Goal: Task Accomplishment & Management: Complete application form

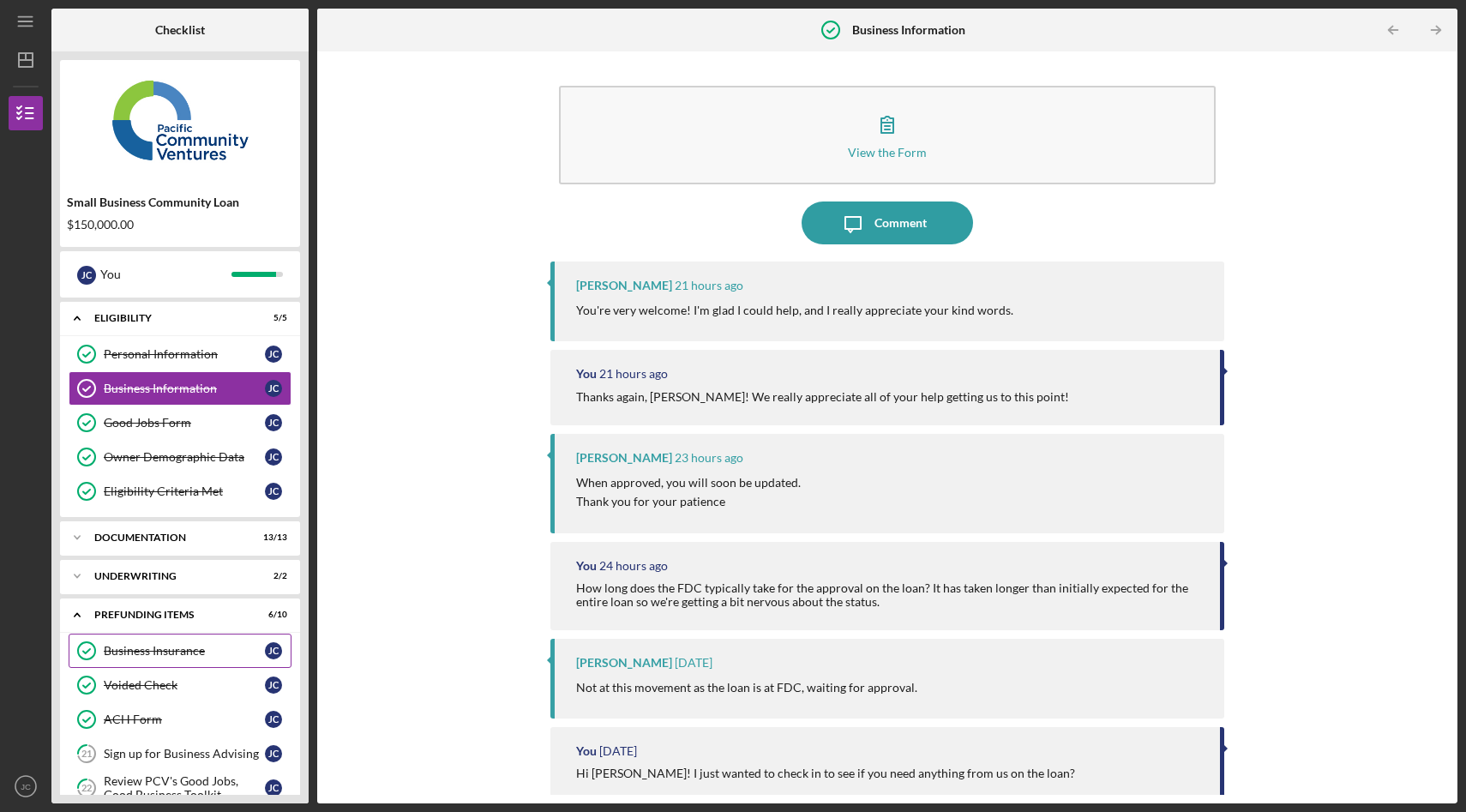
scroll to position [199, 0]
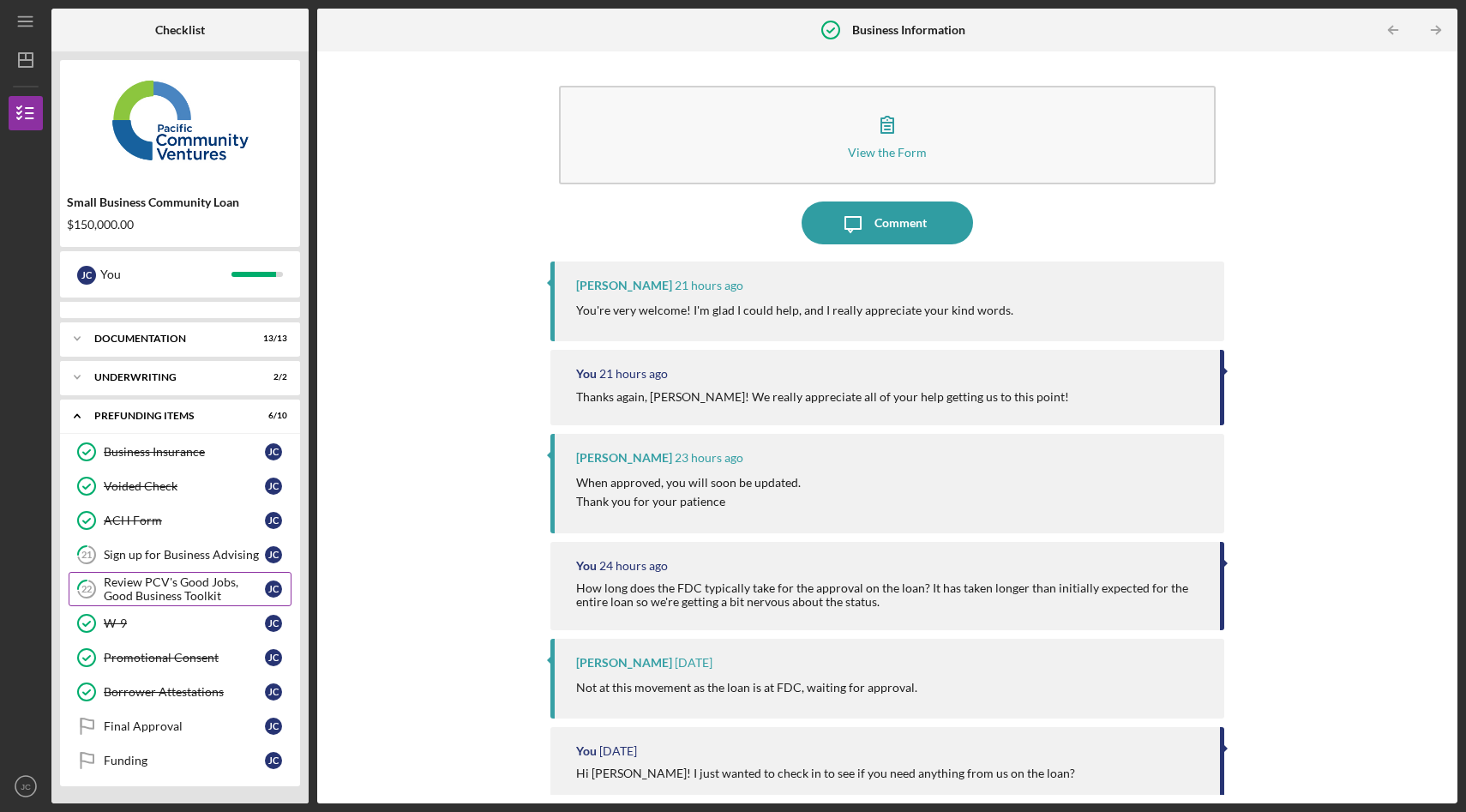
click at [148, 582] on div "Review PCV's Good Jobs, Good Business Toolkit" at bounding box center [185, 589] width 161 height 28
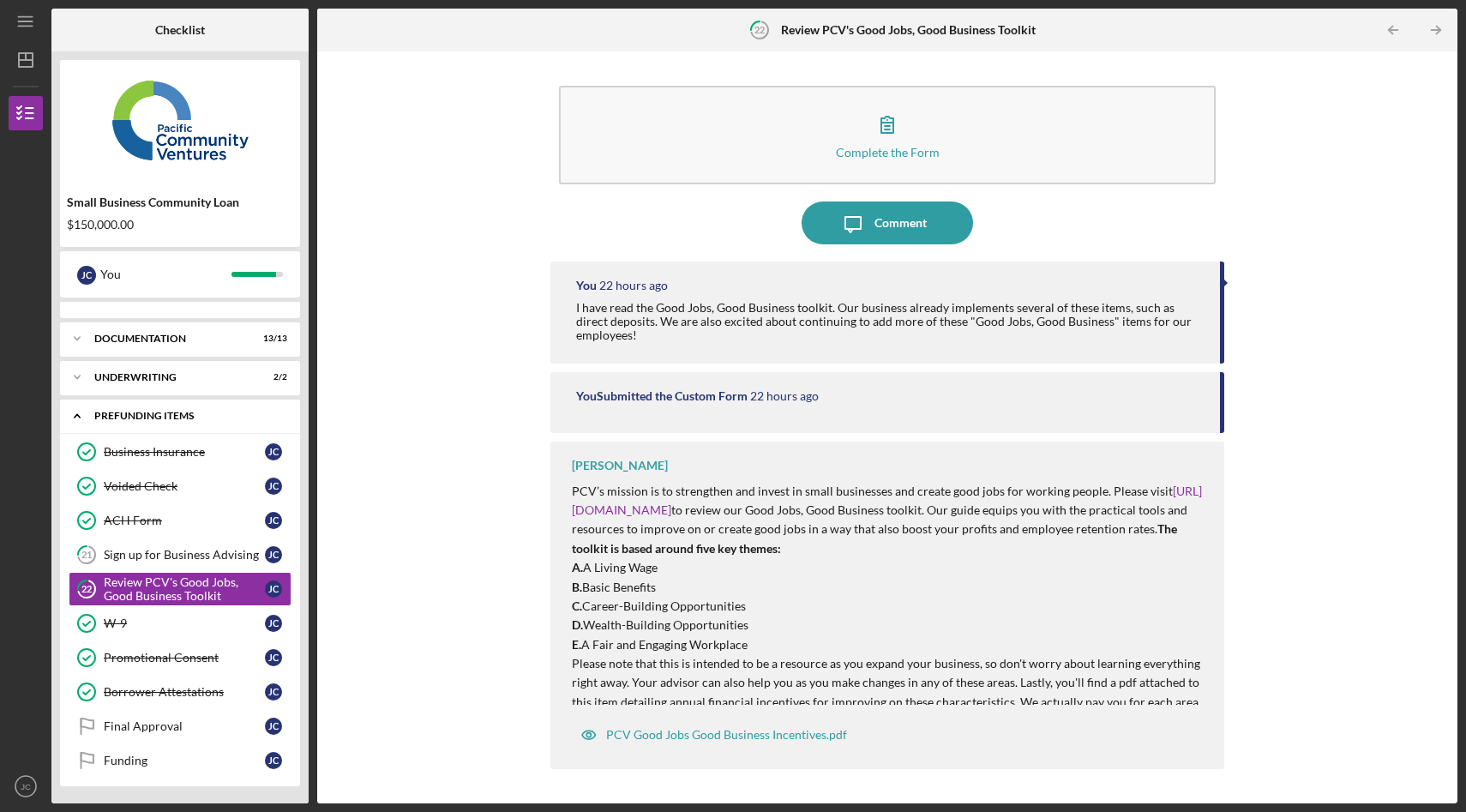
click at [72, 413] on icon "Icon/Expander" at bounding box center [77, 415] width 34 height 34
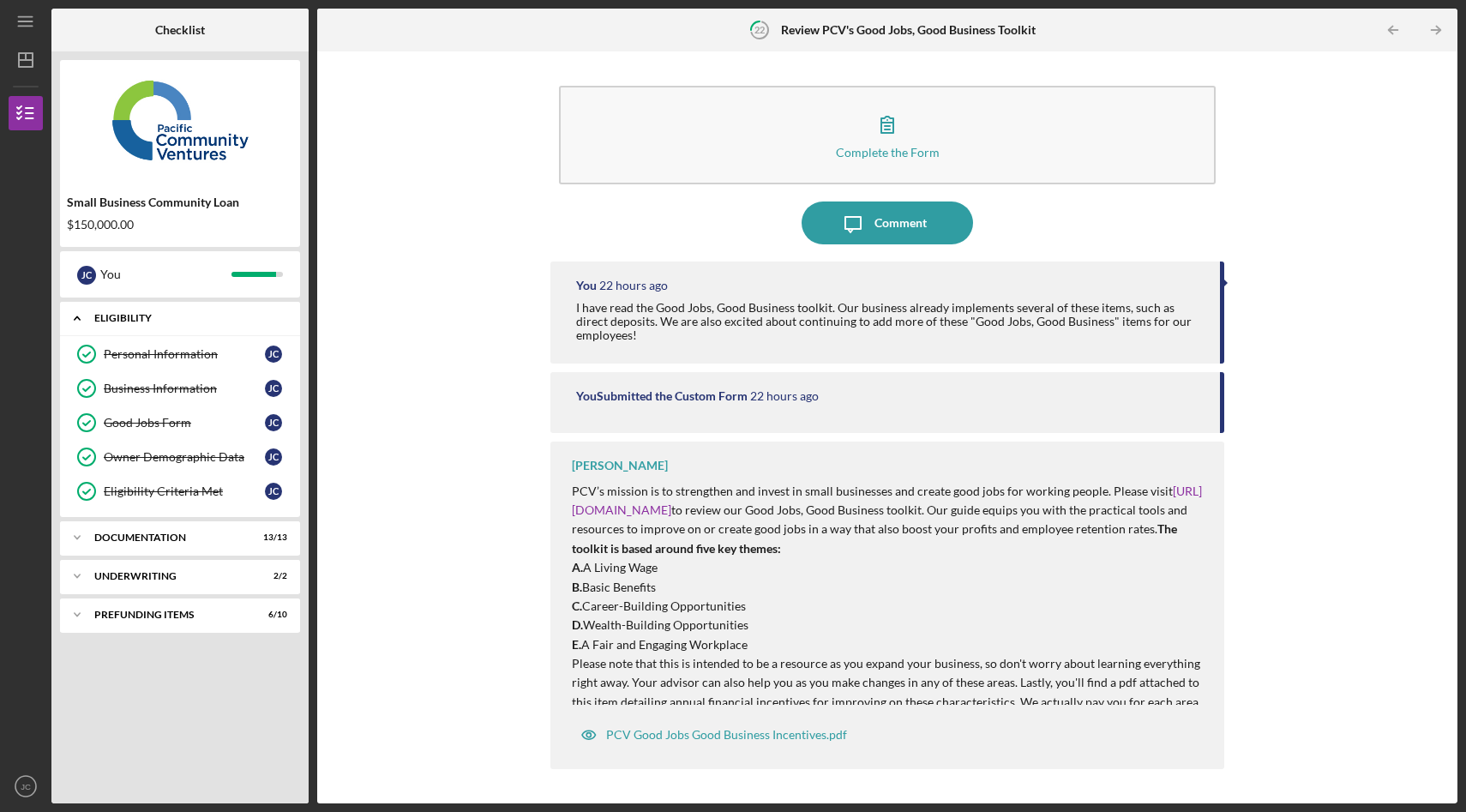
click at [138, 317] on div "Eligibility" at bounding box center [186, 318] width 184 height 10
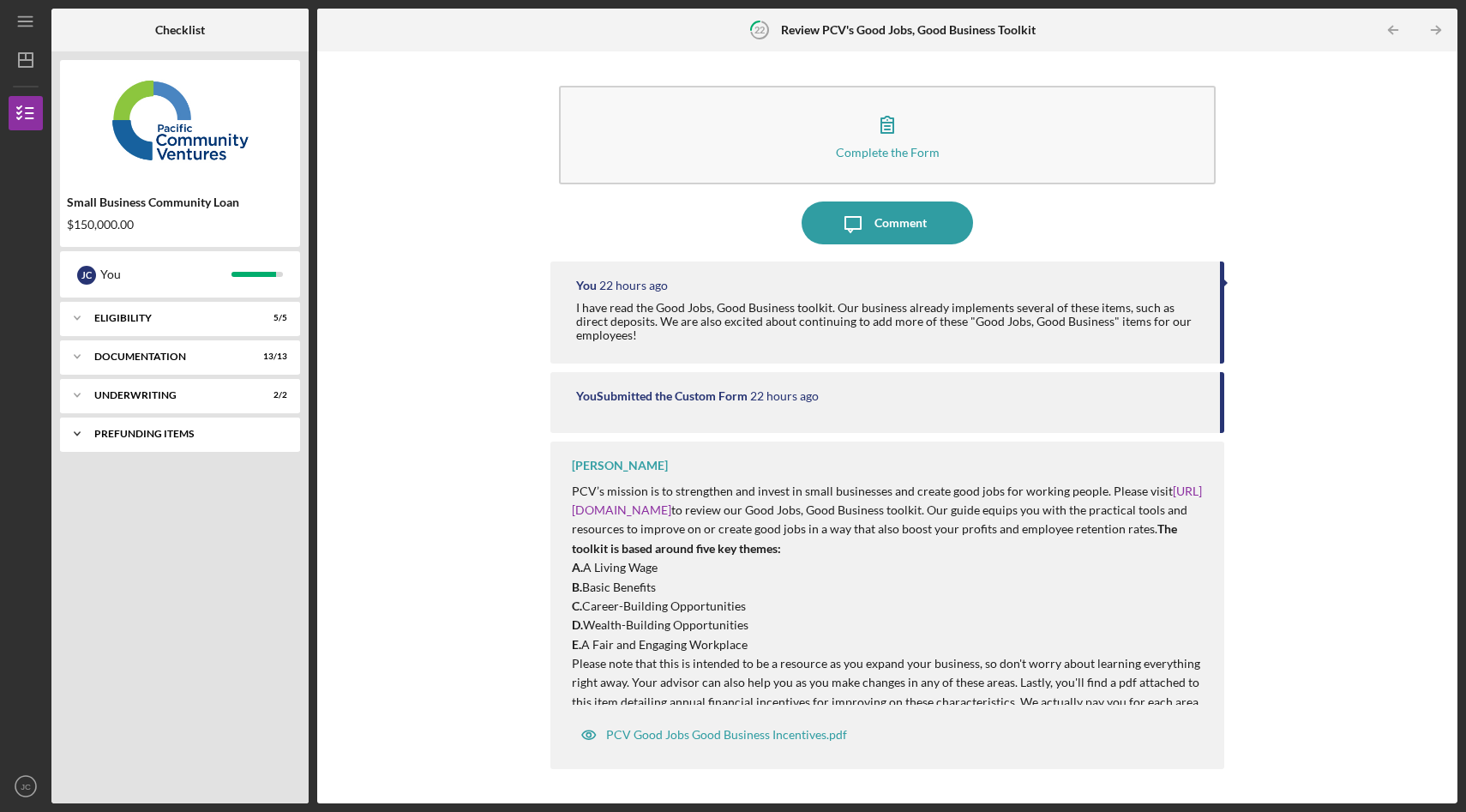
click at [148, 439] on div "Icon/Expander Prefunding Items 6 / 10" at bounding box center [179, 433] width 240 height 34
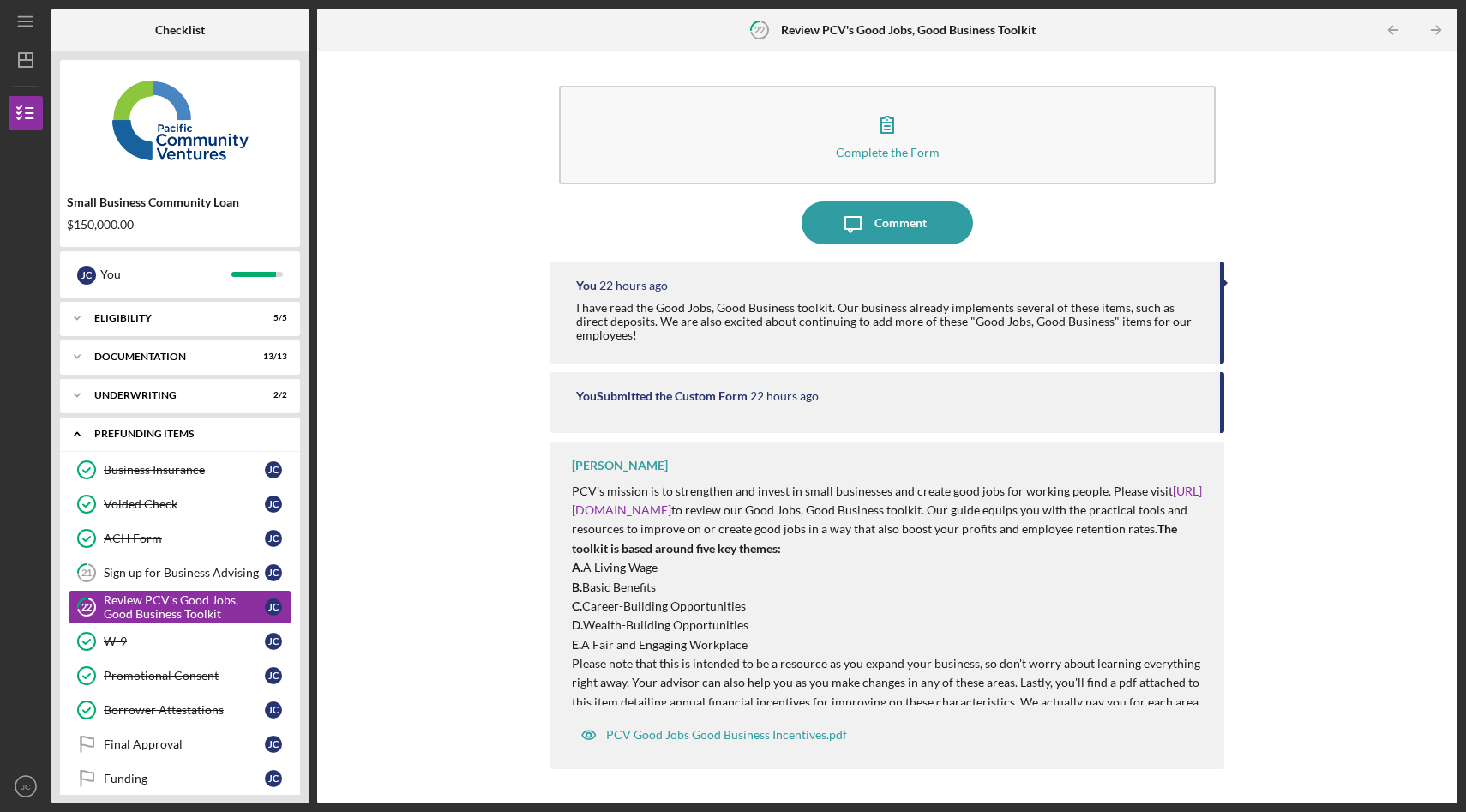
scroll to position [18, 0]
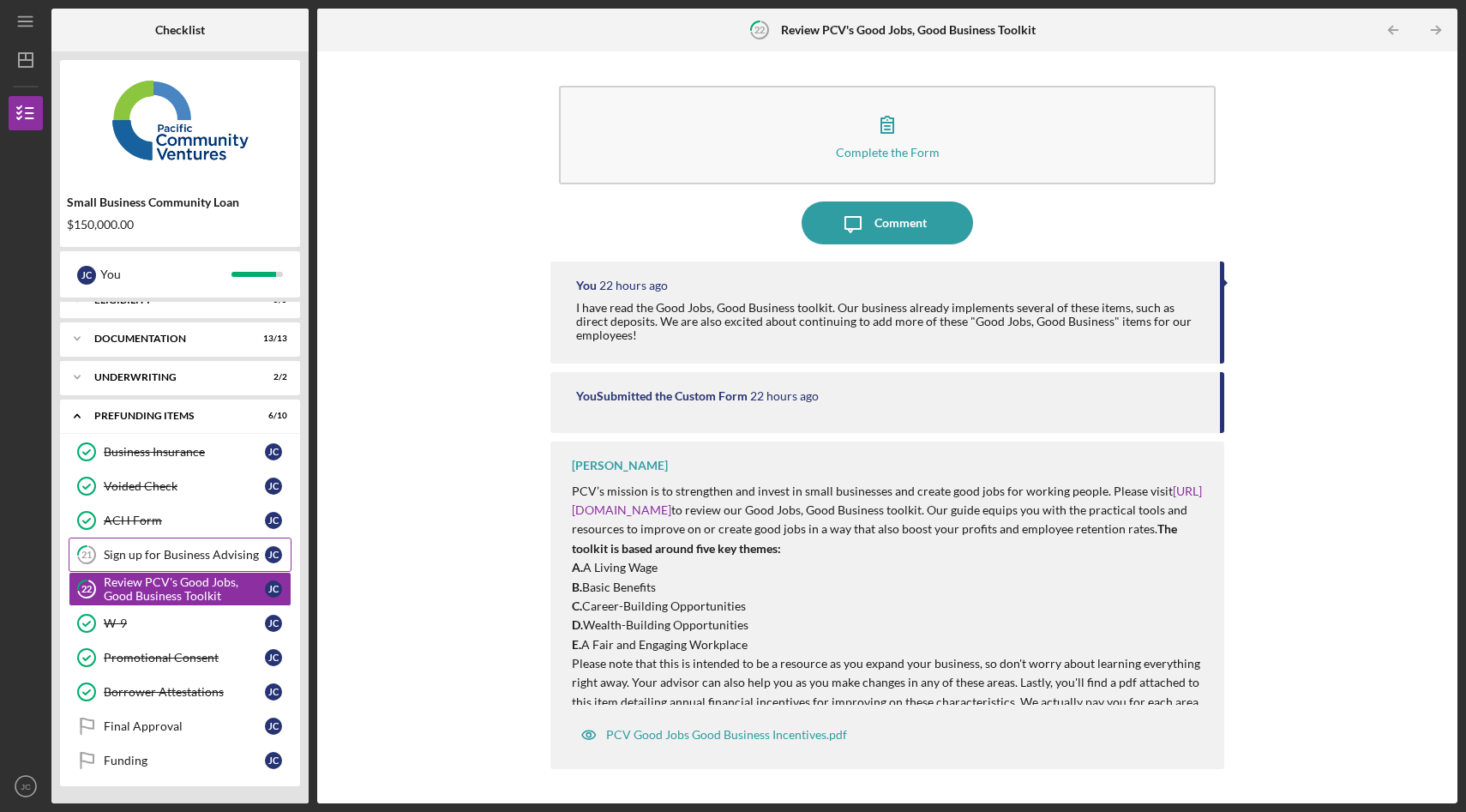
click at [135, 556] on div "Sign up for Business Advising" at bounding box center [185, 554] width 161 height 13
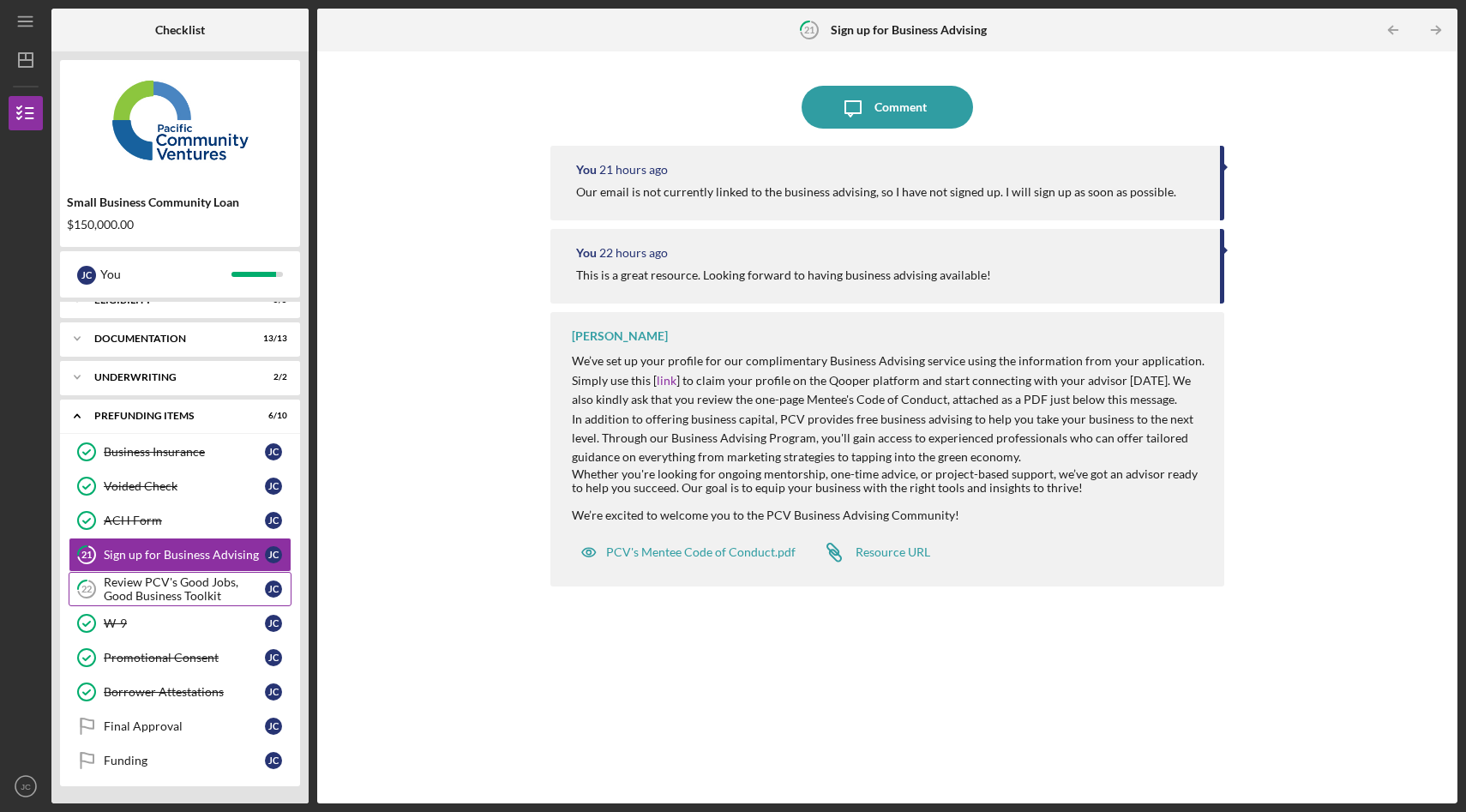
click at [179, 588] on div "Review PCV's Good Jobs, Good Business Toolkit" at bounding box center [185, 589] width 161 height 28
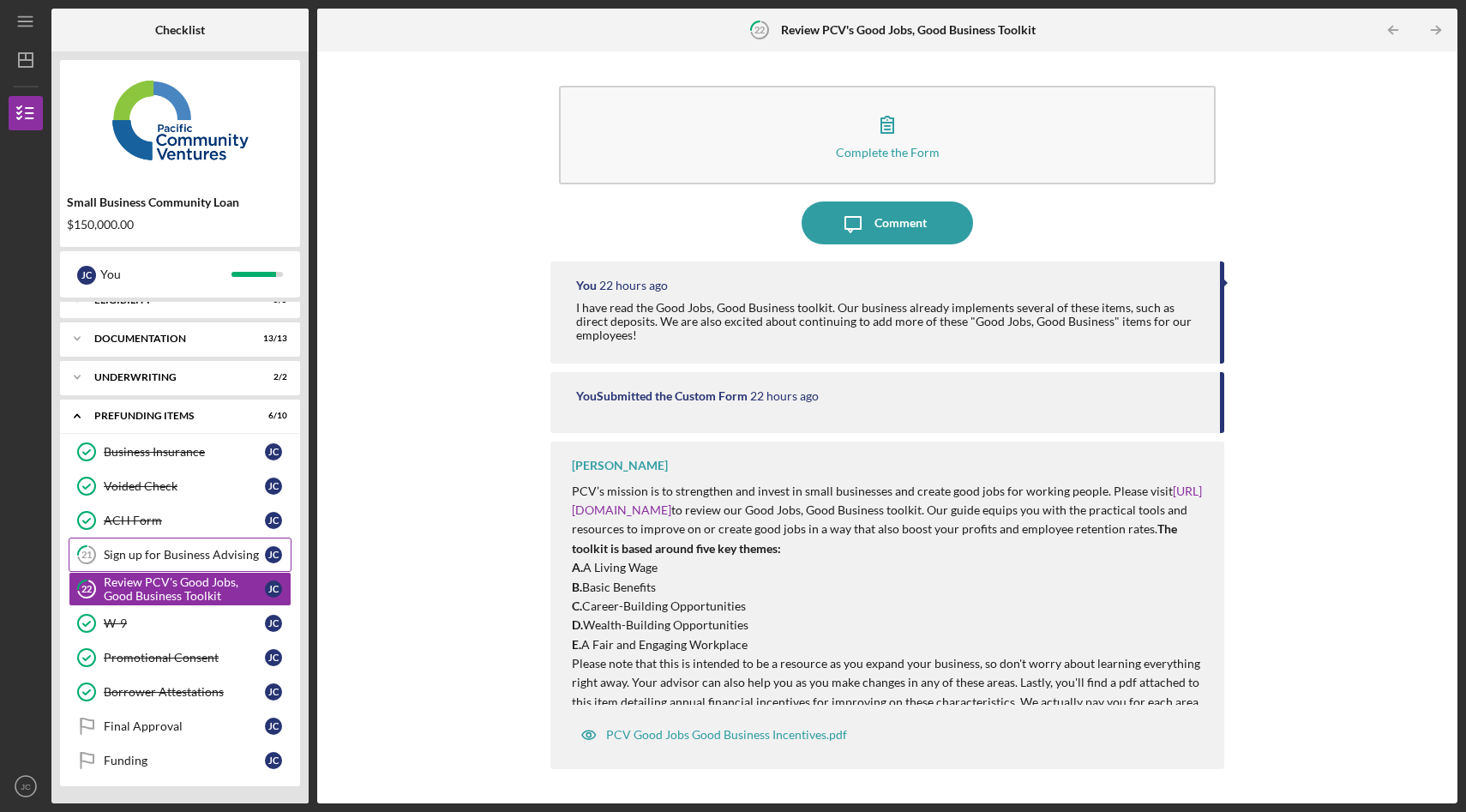
click at [191, 561] on div "Sign up for Business Advising" at bounding box center [185, 554] width 161 height 13
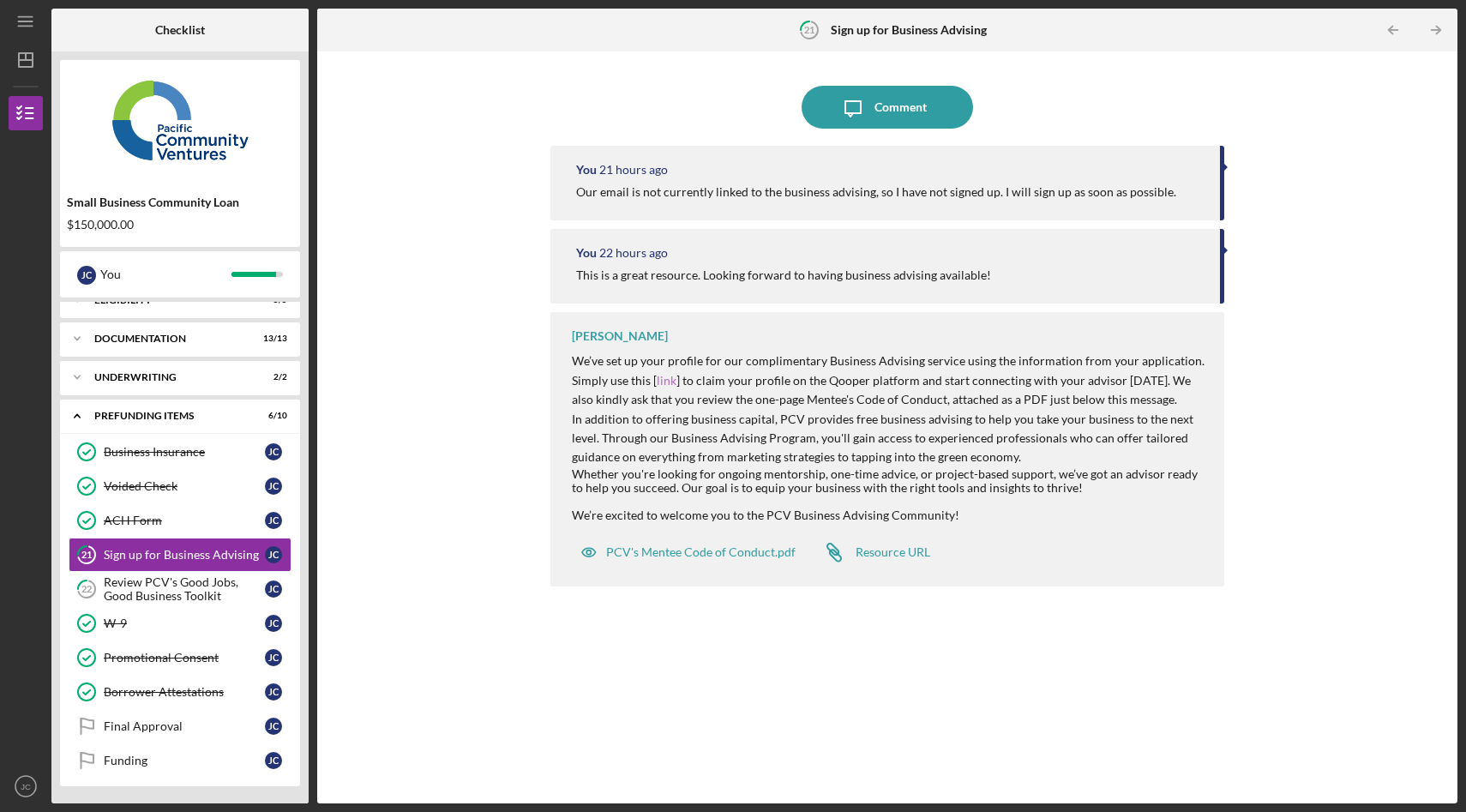
click at [661, 380] on link "link" at bounding box center [667, 380] width 20 height 14
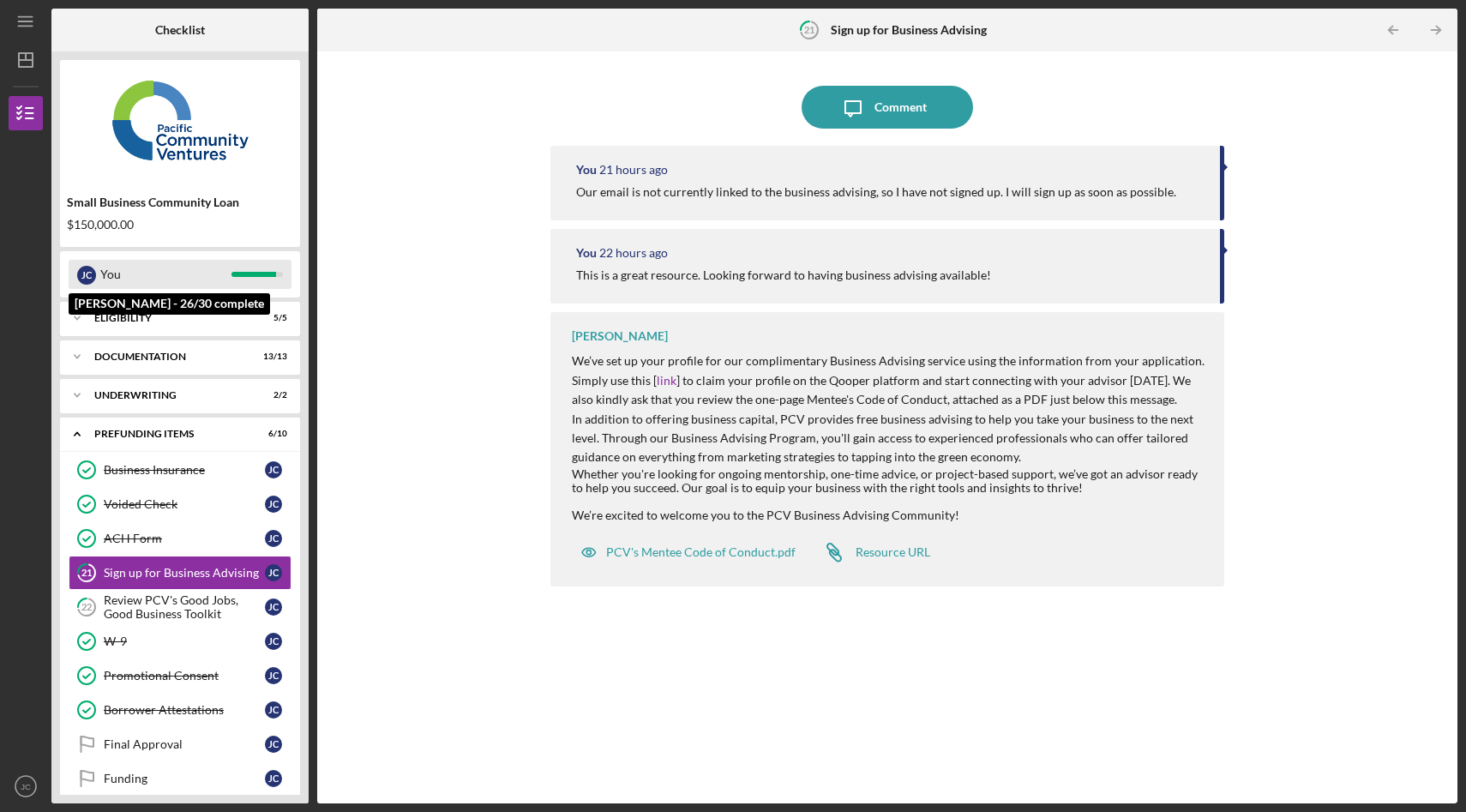
click at [194, 283] on div "You" at bounding box center [166, 274] width 131 height 29
click at [233, 333] on div "Icon/Expander Eligibility 5 / 5" at bounding box center [179, 318] width 240 height 34
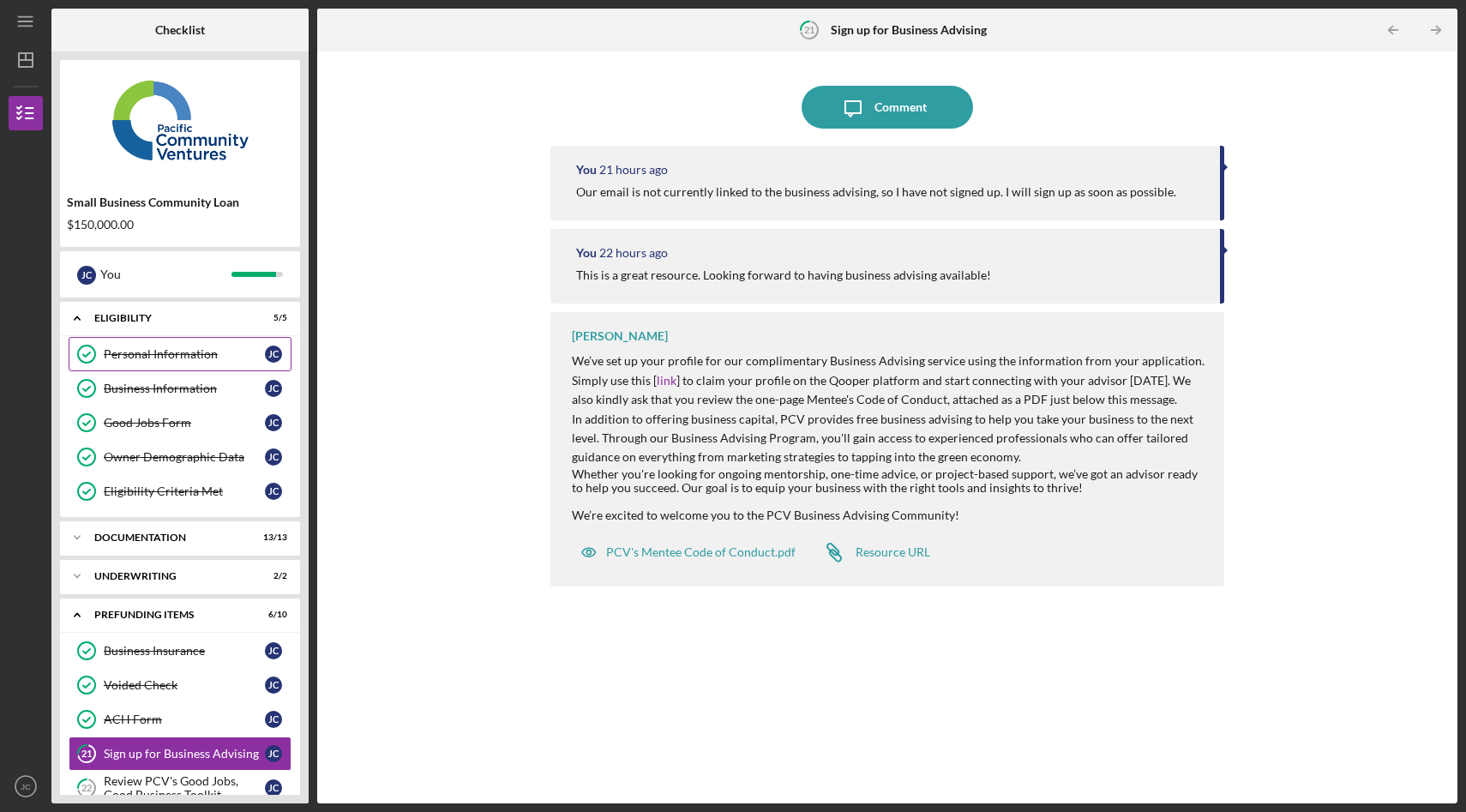
click at [192, 356] on div "Personal Information" at bounding box center [185, 354] width 161 height 13
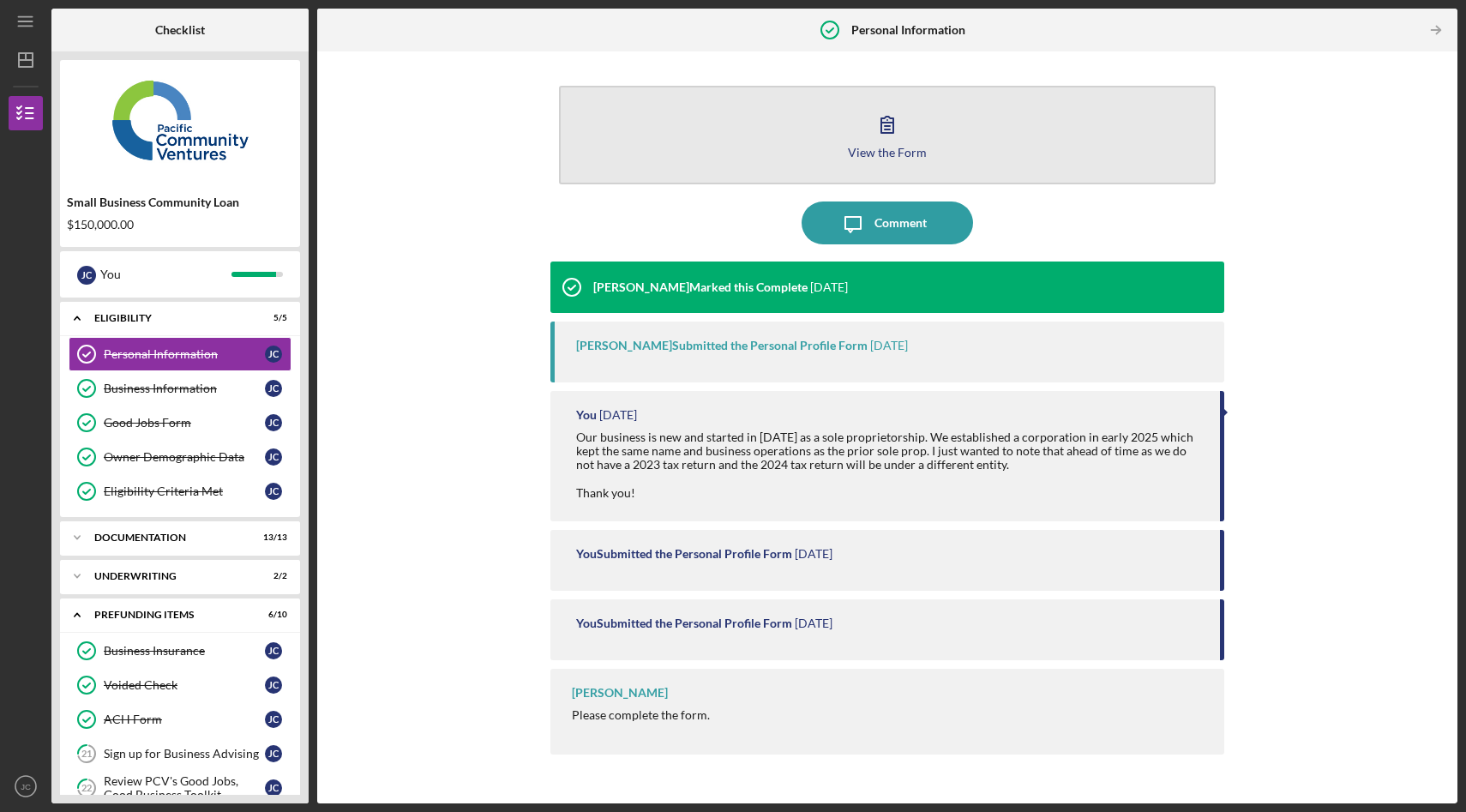
click at [860, 138] on button "View the Form Form" at bounding box center [887, 135] width 657 height 99
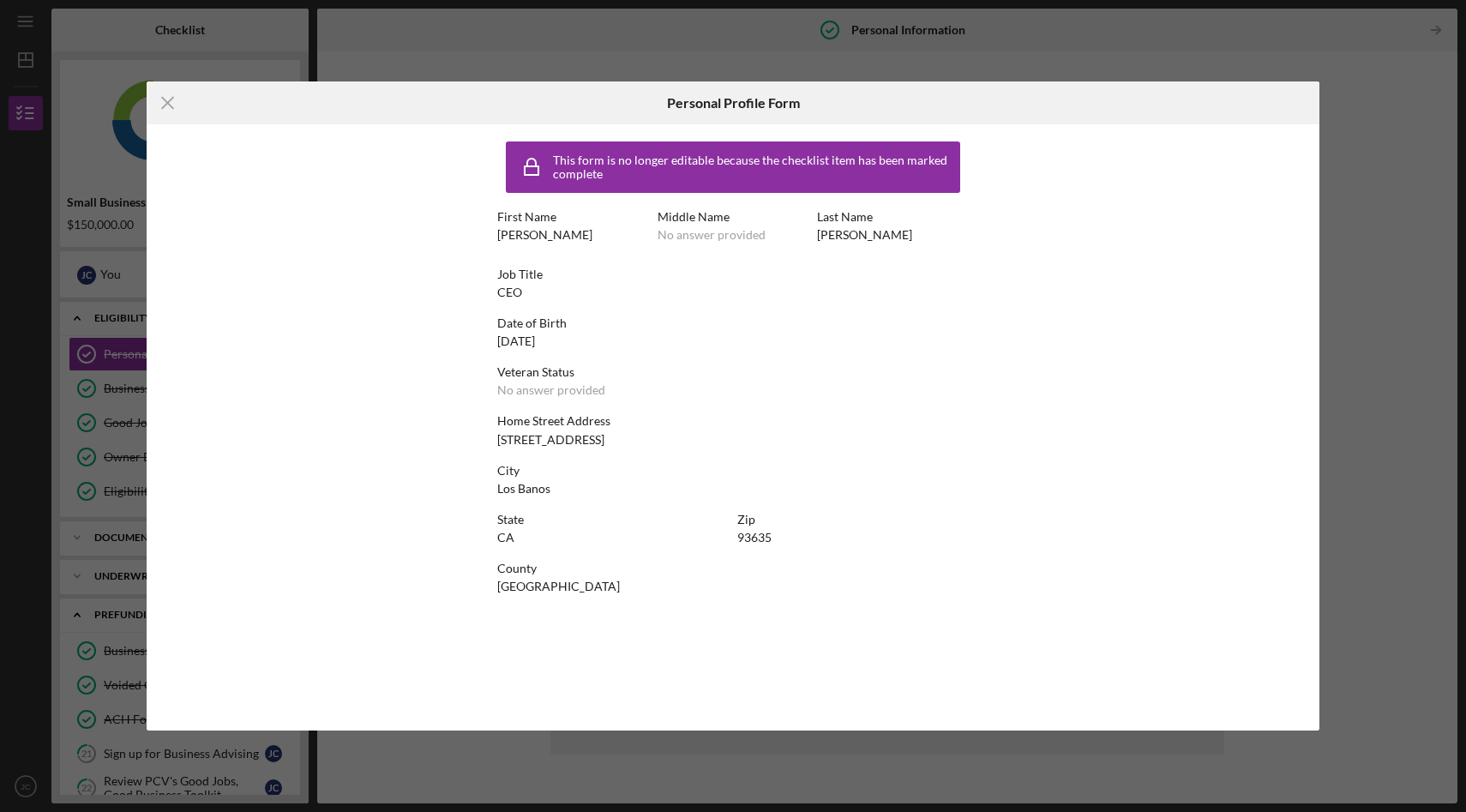
click at [1356, 62] on div "Icon/Menu Close Personal Profile Form This form is no longer editable because t…" at bounding box center [733, 406] width 1466 height 812
click at [156, 109] on icon "Icon/Menu Close" at bounding box center [168, 103] width 43 height 43
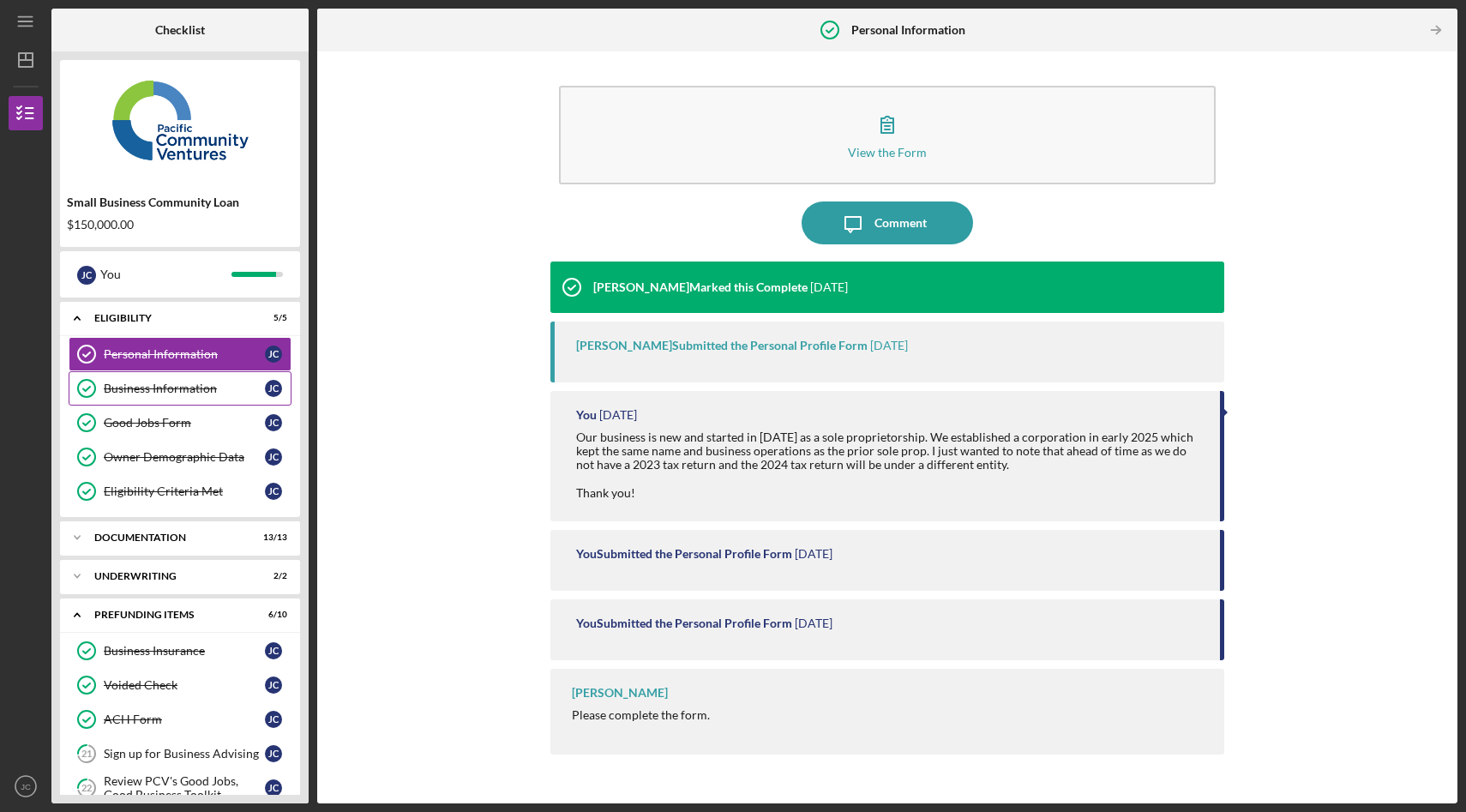
click at [196, 391] on div "Business Information" at bounding box center [185, 388] width 161 height 13
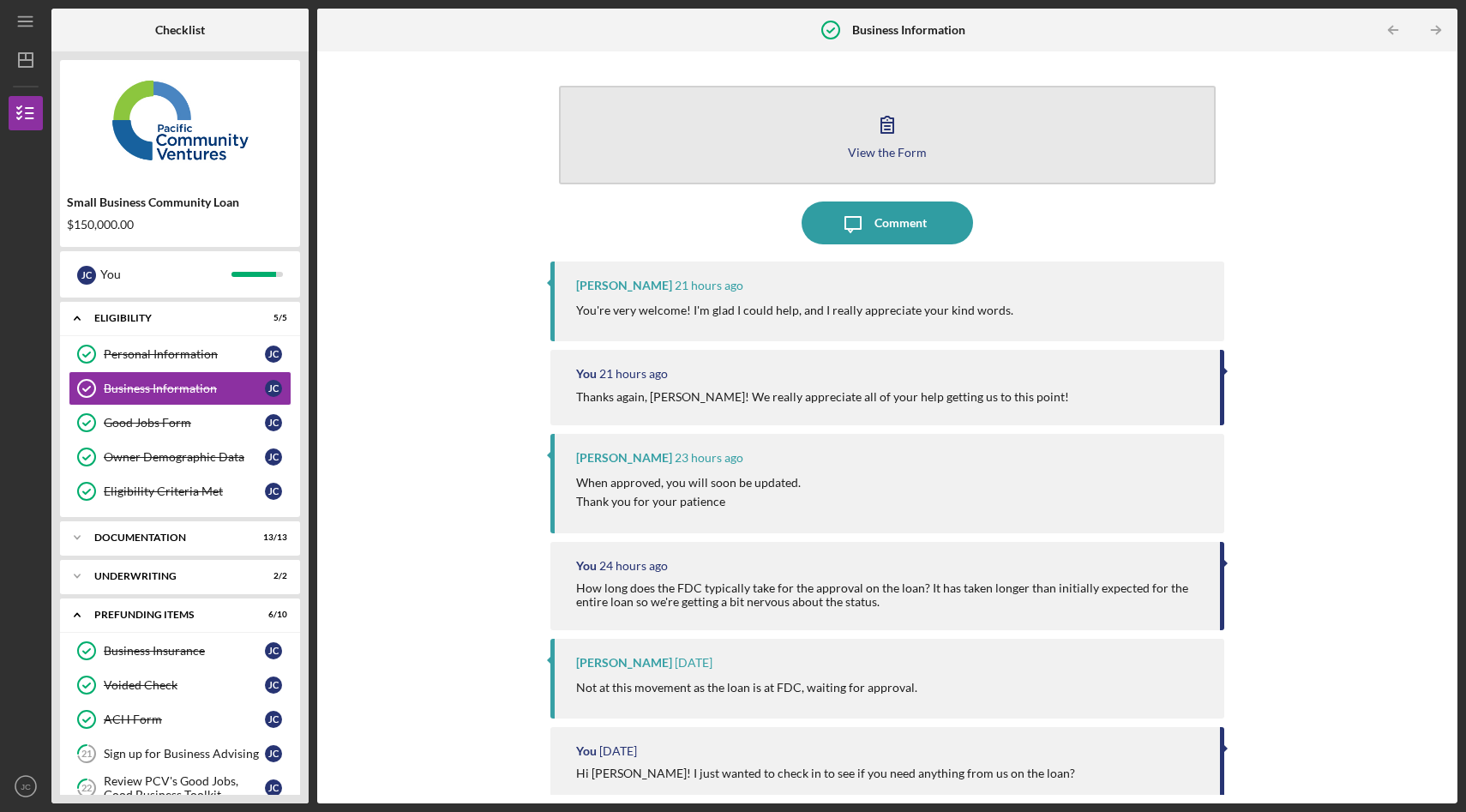
click at [834, 155] on button "View the Form Form" at bounding box center [887, 135] width 657 height 99
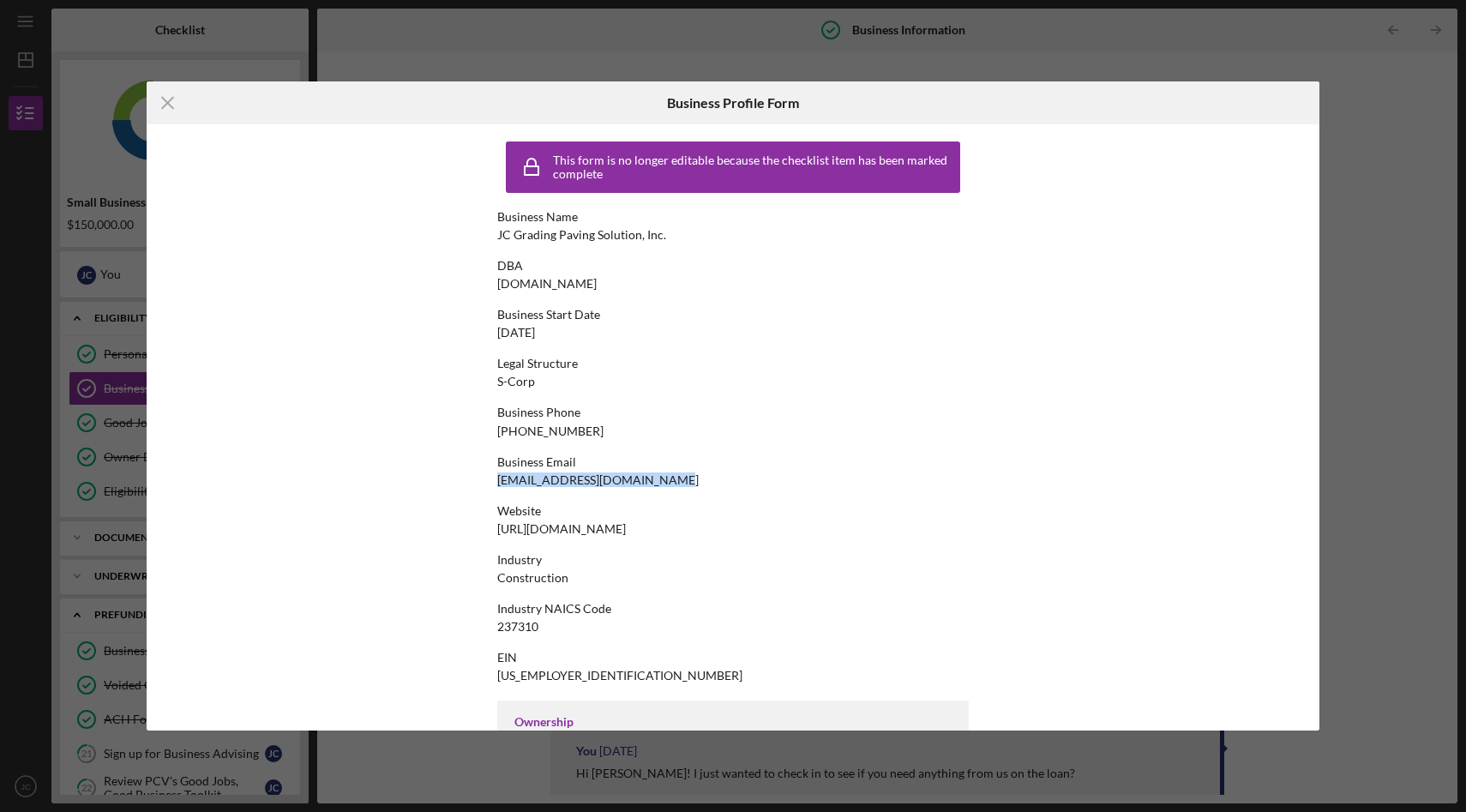
drag, startPoint x: 650, startPoint y: 481, endPoint x: 493, endPoint y: 482, distance: 157.0
click at [497, 482] on div "Business Email kenzie.jcgpsinc@outlook.com" at bounding box center [732, 470] width 471 height 31
copy div "kenzie.jcgpsinc@outlook.com"
click at [161, 100] on icon "Icon/Menu Close" at bounding box center [168, 103] width 43 height 43
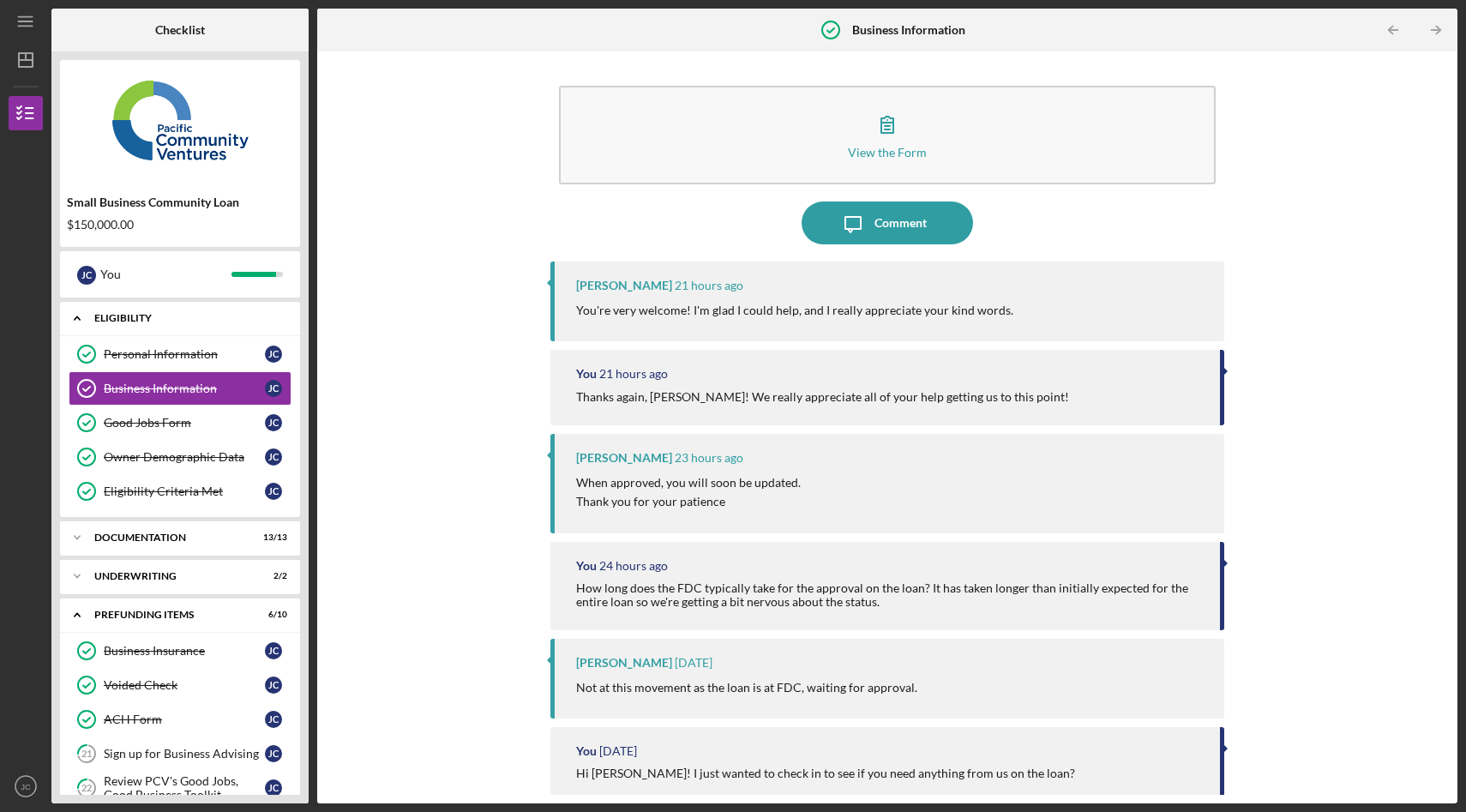
click at [74, 314] on icon "Icon/Expander" at bounding box center [77, 318] width 34 height 34
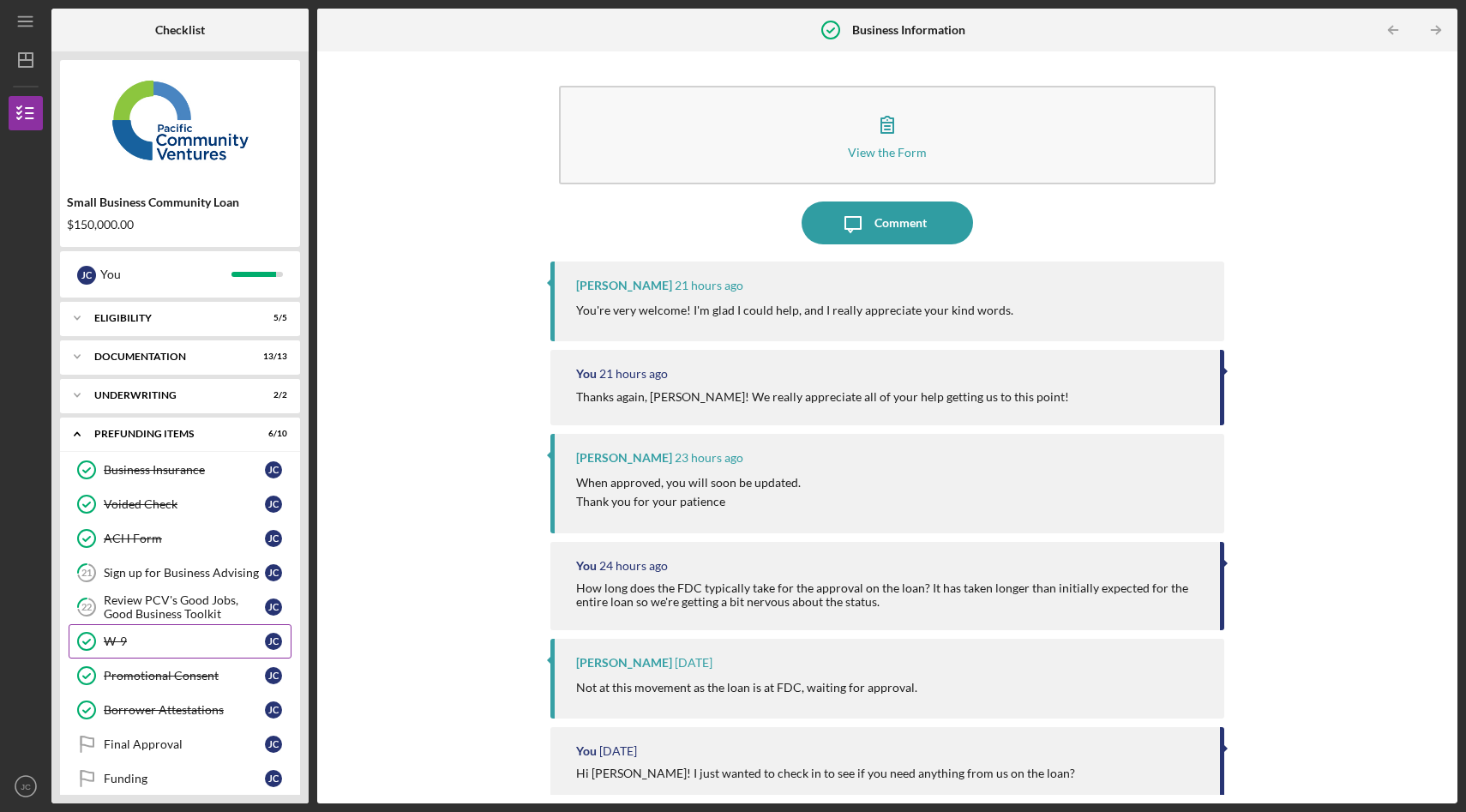
scroll to position [15, 0]
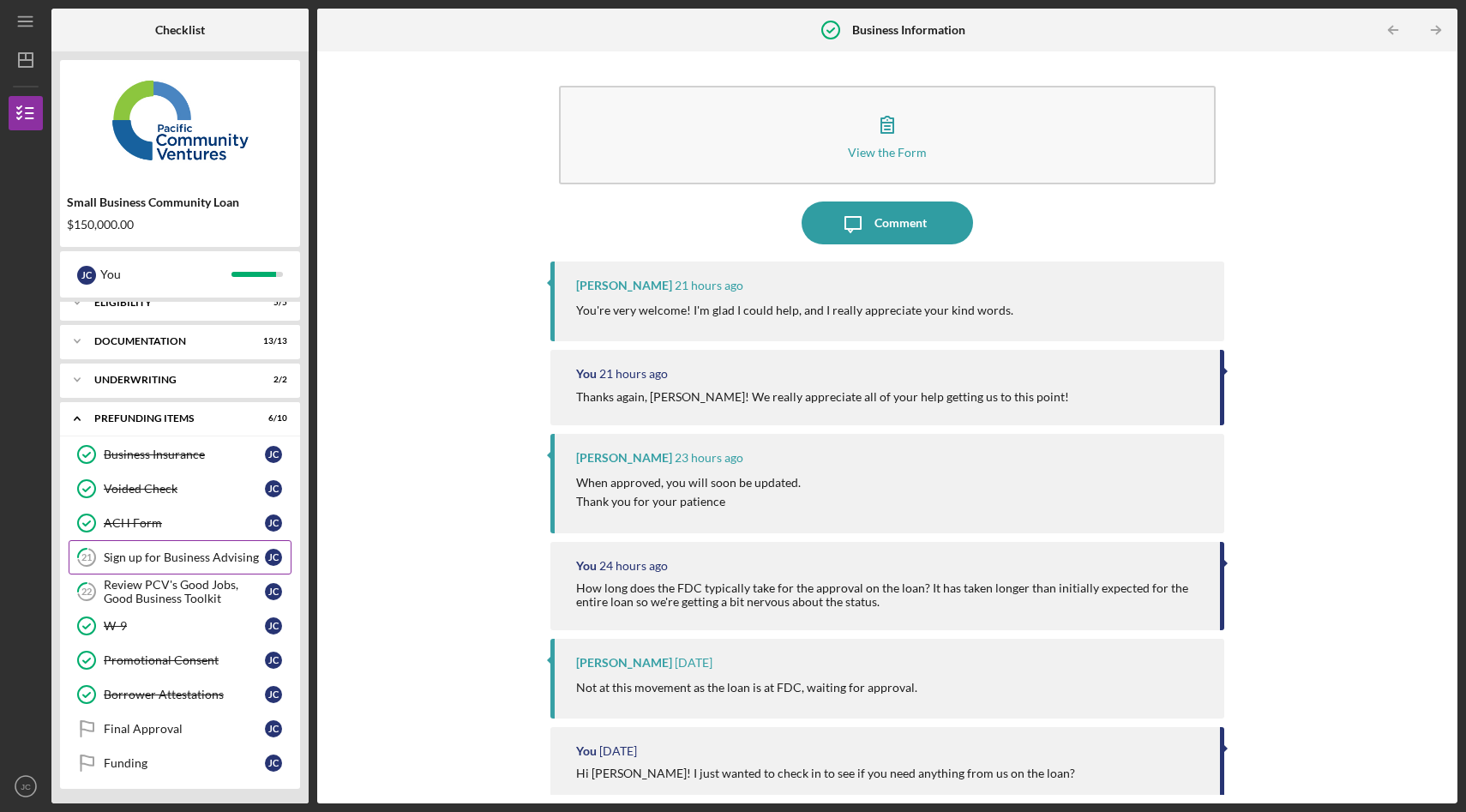
click at [185, 550] on div "Sign up for Business Advising" at bounding box center [185, 556] width 161 height 13
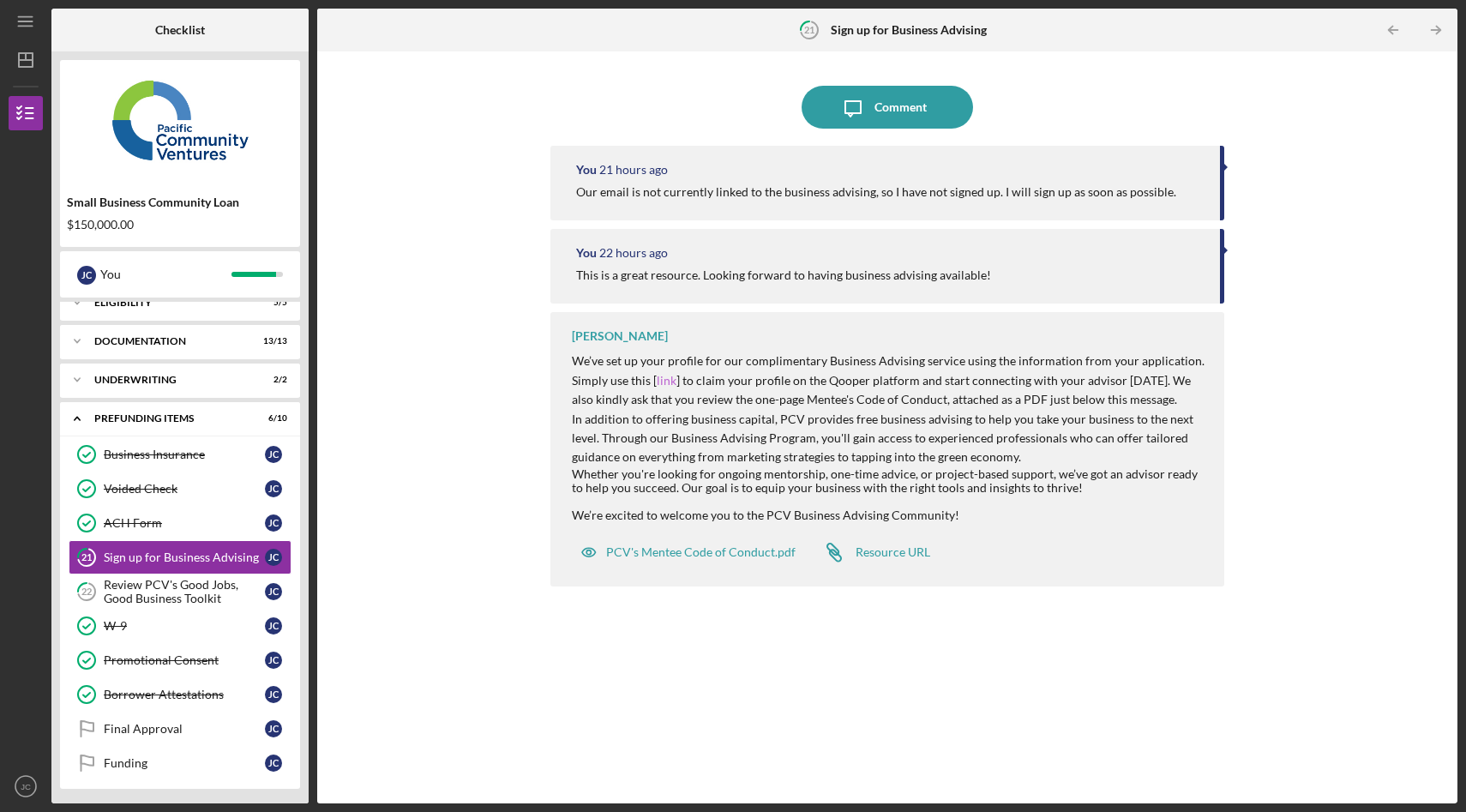
click at [662, 378] on link "link" at bounding box center [667, 380] width 20 height 14
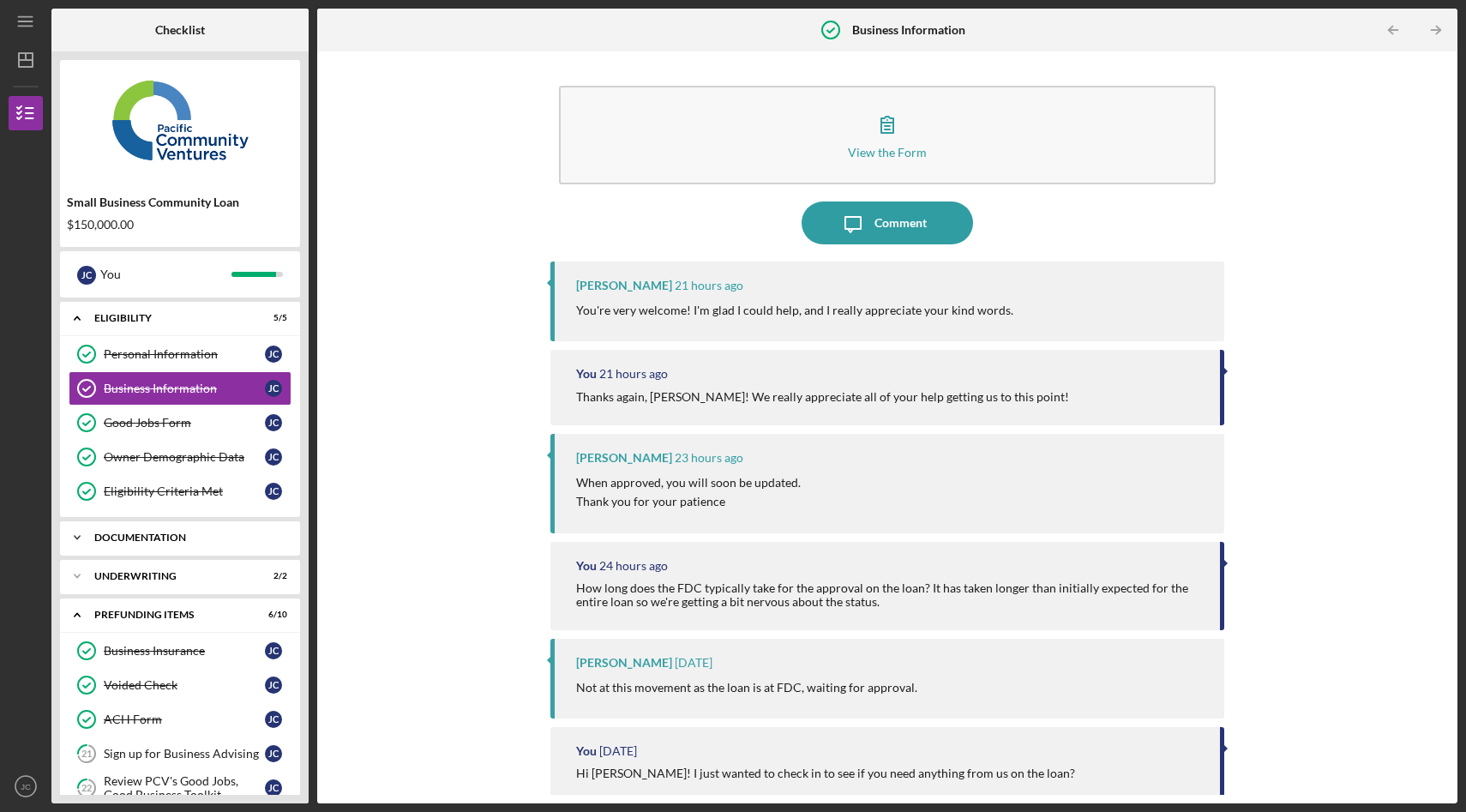
scroll to position [199, 0]
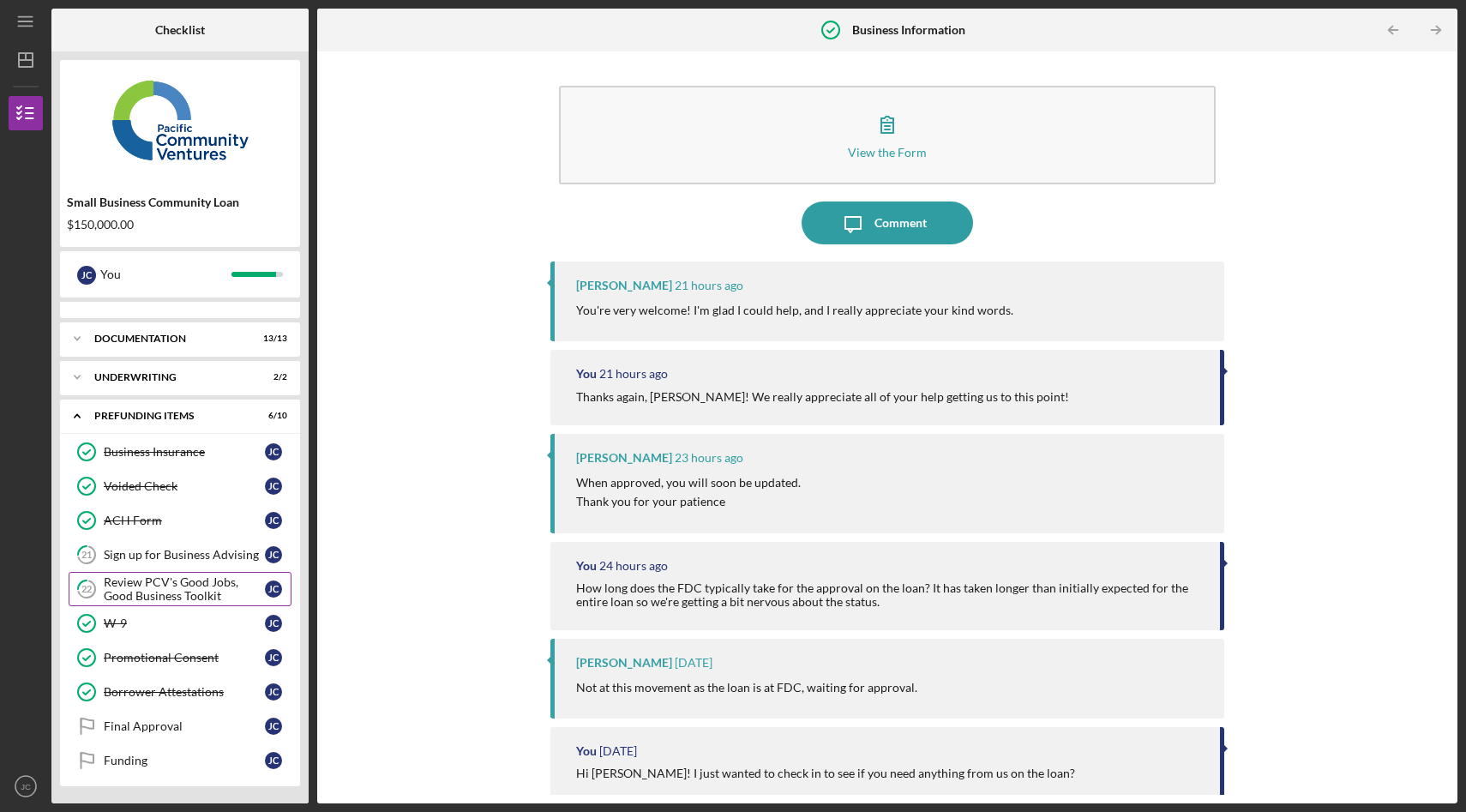
click at [176, 589] on div "Review PCV's Good Jobs, Good Business Toolkit" at bounding box center [185, 589] width 161 height 28
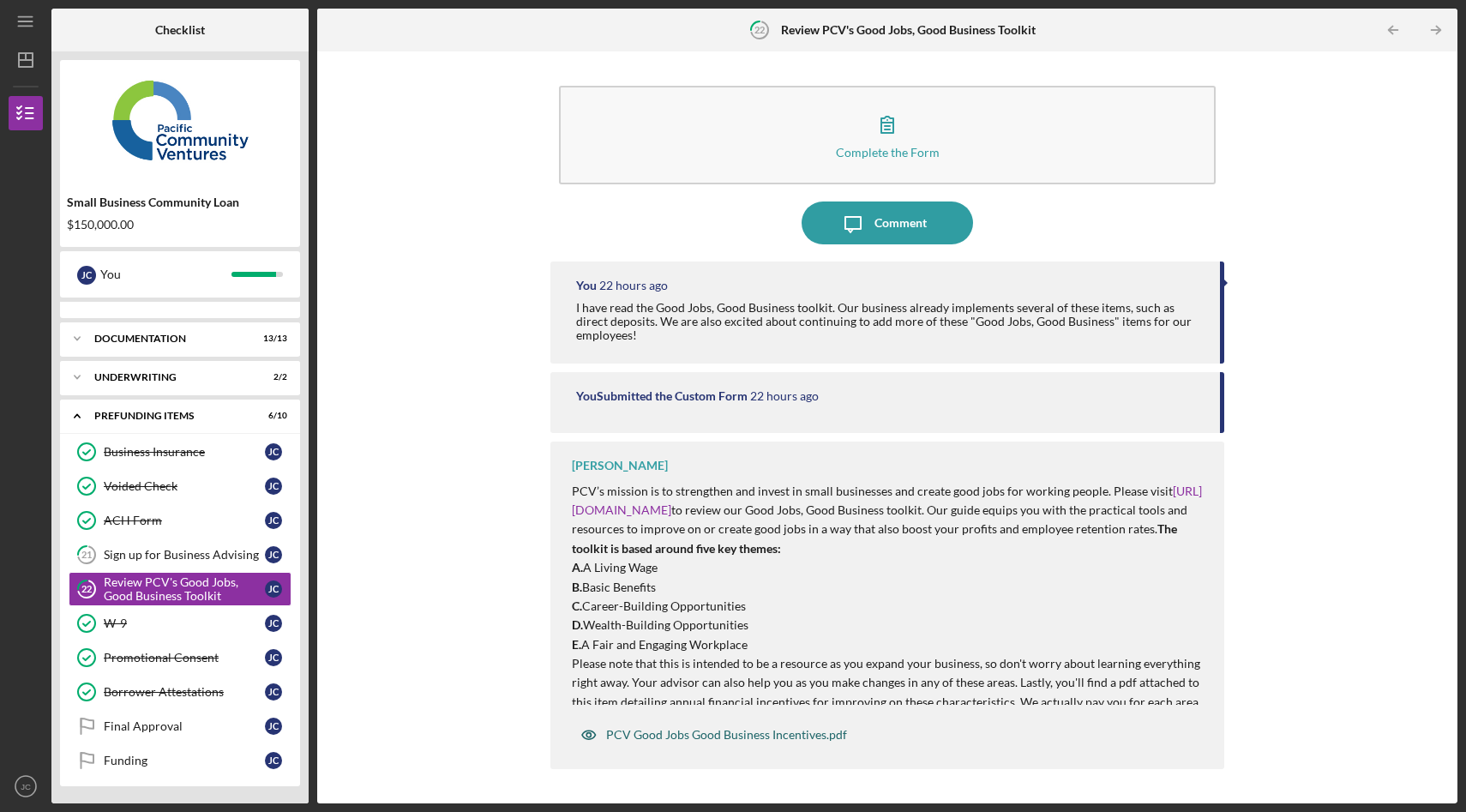
click at [771, 734] on div "PCV Good Jobs Good Business Incentives.pdf" at bounding box center [726, 734] width 240 height 13
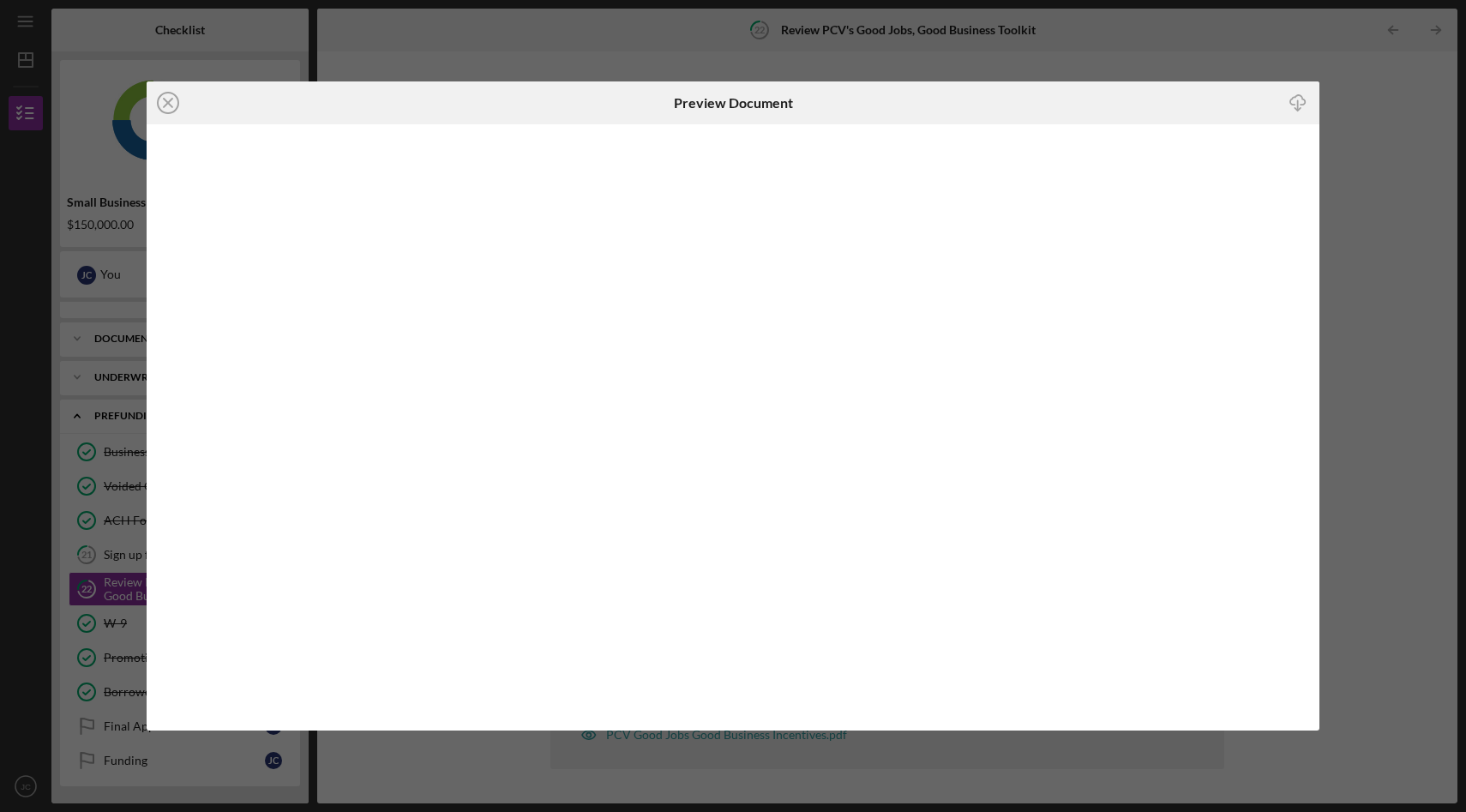
click at [1298, 100] on icon "Icon/Download" at bounding box center [1297, 102] width 39 height 39
click at [168, 109] on icon "Icon/Close" at bounding box center [168, 103] width 43 height 43
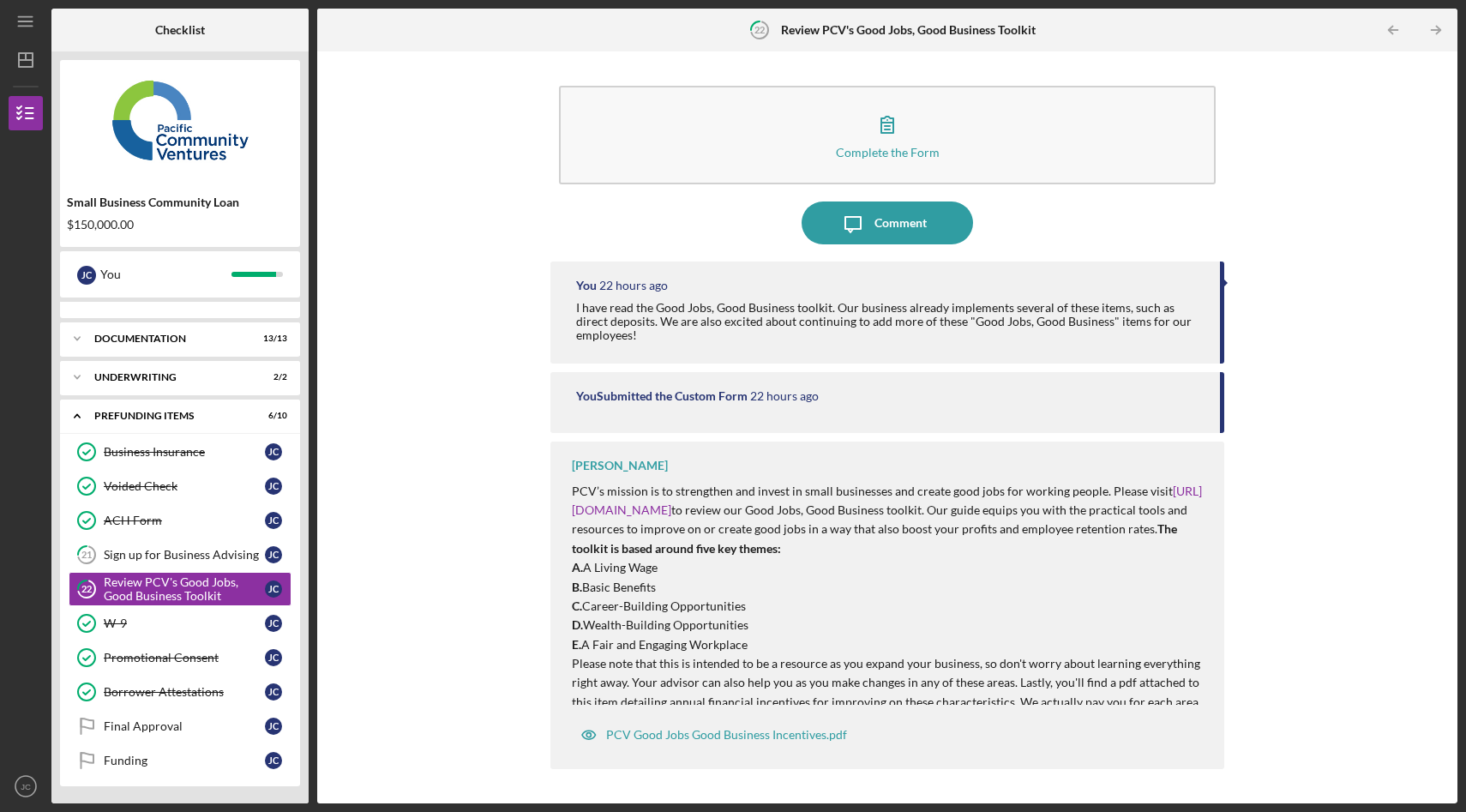
click at [798, 593] on p "B. Basic Benefits" at bounding box center [889, 587] width 635 height 19
click at [483, 322] on div "Complete the Form Form Icon/Message Comment You 22 hours ago I have read the Go…" at bounding box center [886, 427] width 1122 height 735
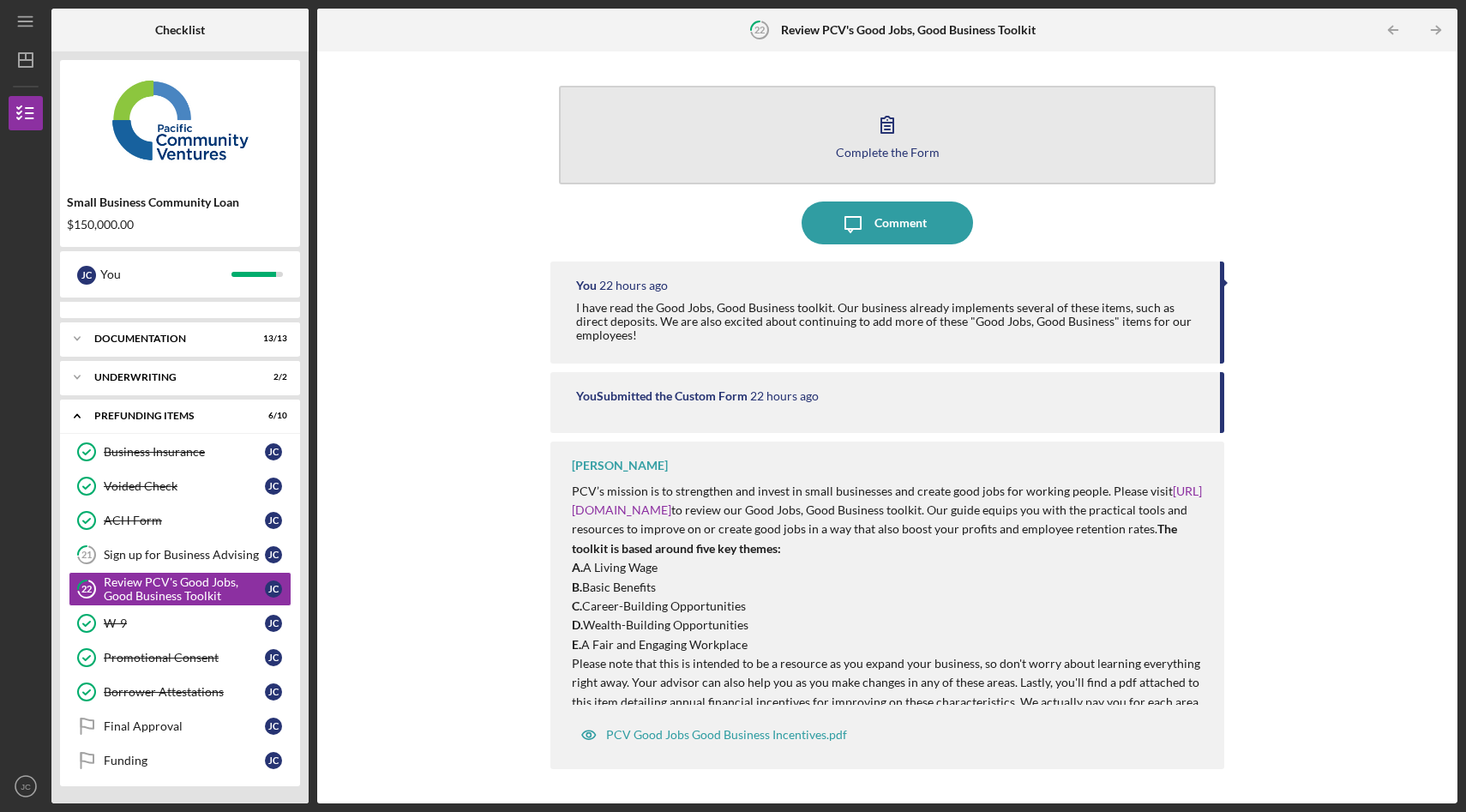
click at [886, 132] on icon "button" at bounding box center [886, 125] width 12 height 16
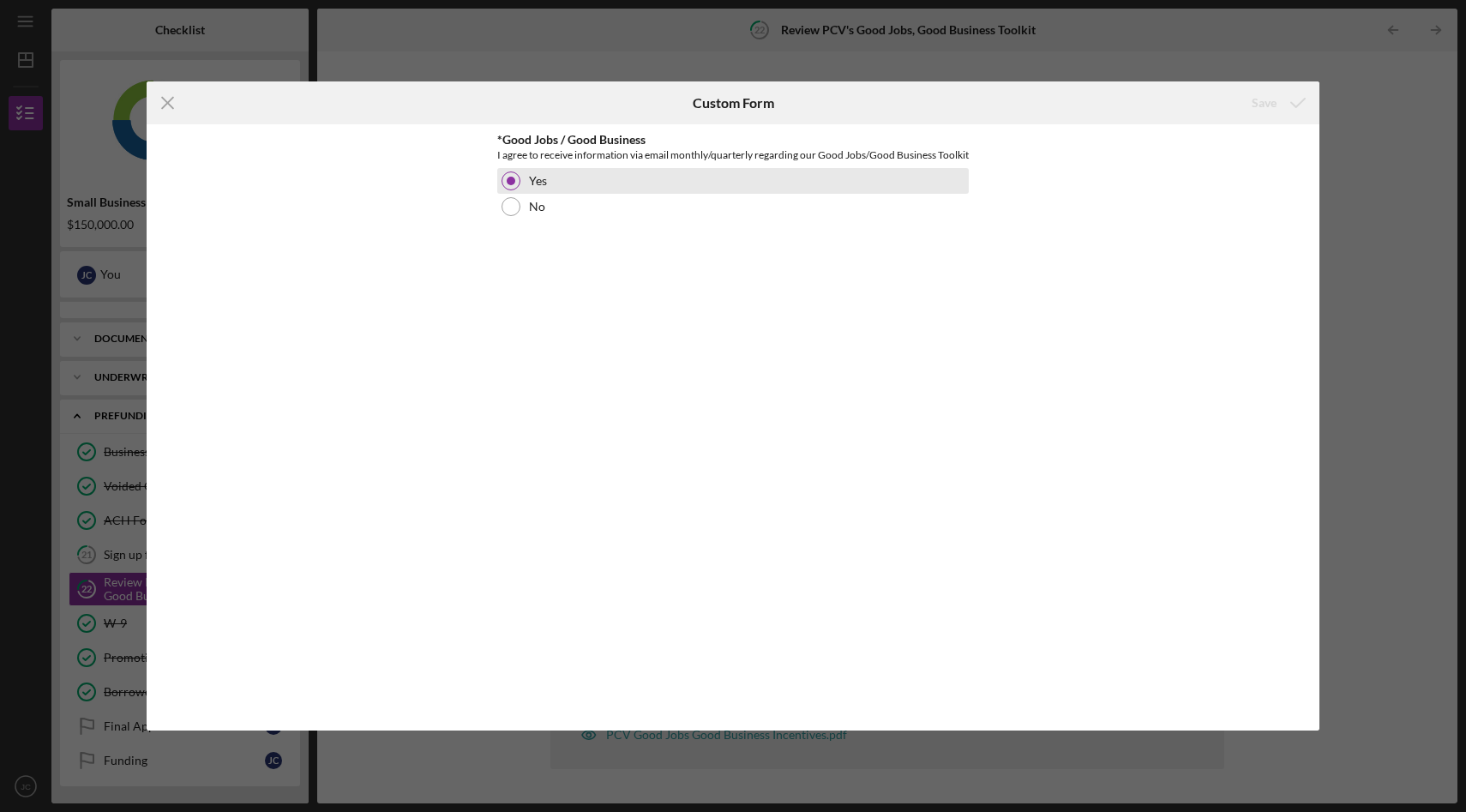
click at [616, 194] on div "Yes" at bounding box center [732, 180] width 471 height 26
click at [1342, 133] on div "Icon/Menu Close Custom Form Save *Good Jobs / Good Business I agree to receive …" at bounding box center [733, 406] width 1466 height 812
click at [170, 103] on icon "Icon/Menu Close" at bounding box center [168, 103] width 43 height 43
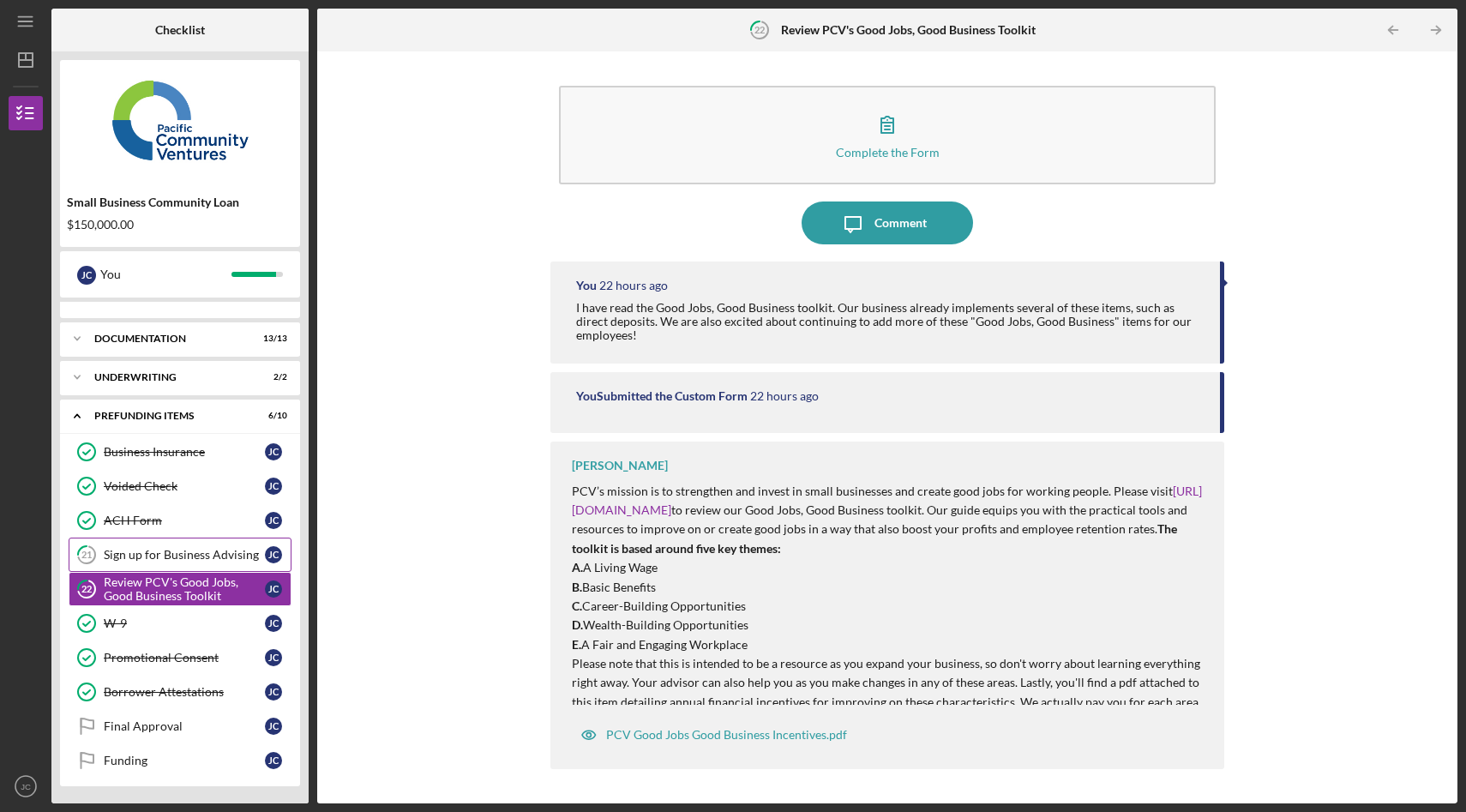
click at [167, 549] on div "Sign up for Business Advising" at bounding box center [185, 554] width 161 height 13
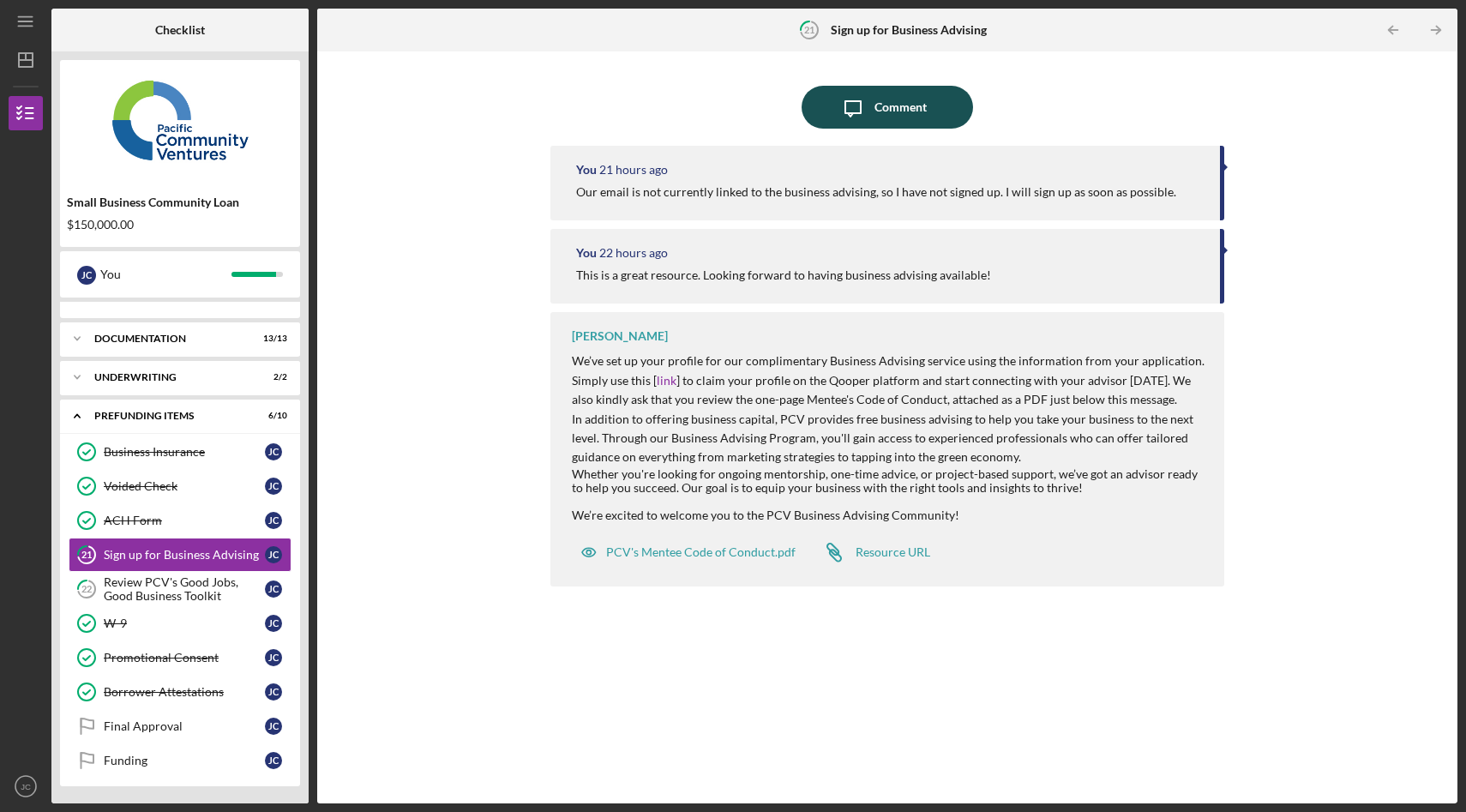
click at [902, 105] on div "Comment" at bounding box center [900, 108] width 52 height 43
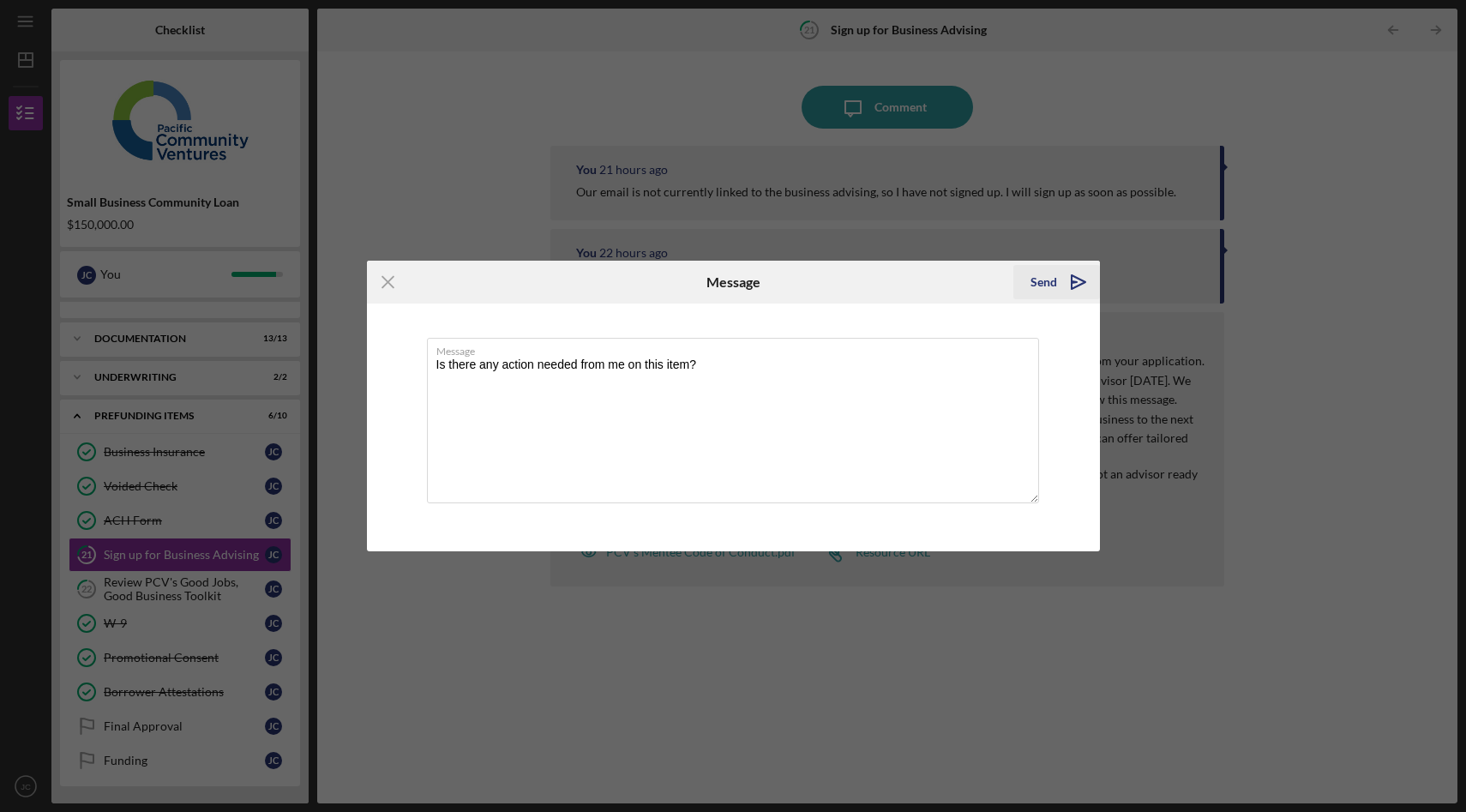
type textarea "Is there any action needed from me on this item?"
click at [1077, 279] on icon "Icon/icon-invite-send" at bounding box center [1078, 282] width 43 height 43
